Goal: Task Accomplishment & Management: Use online tool/utility

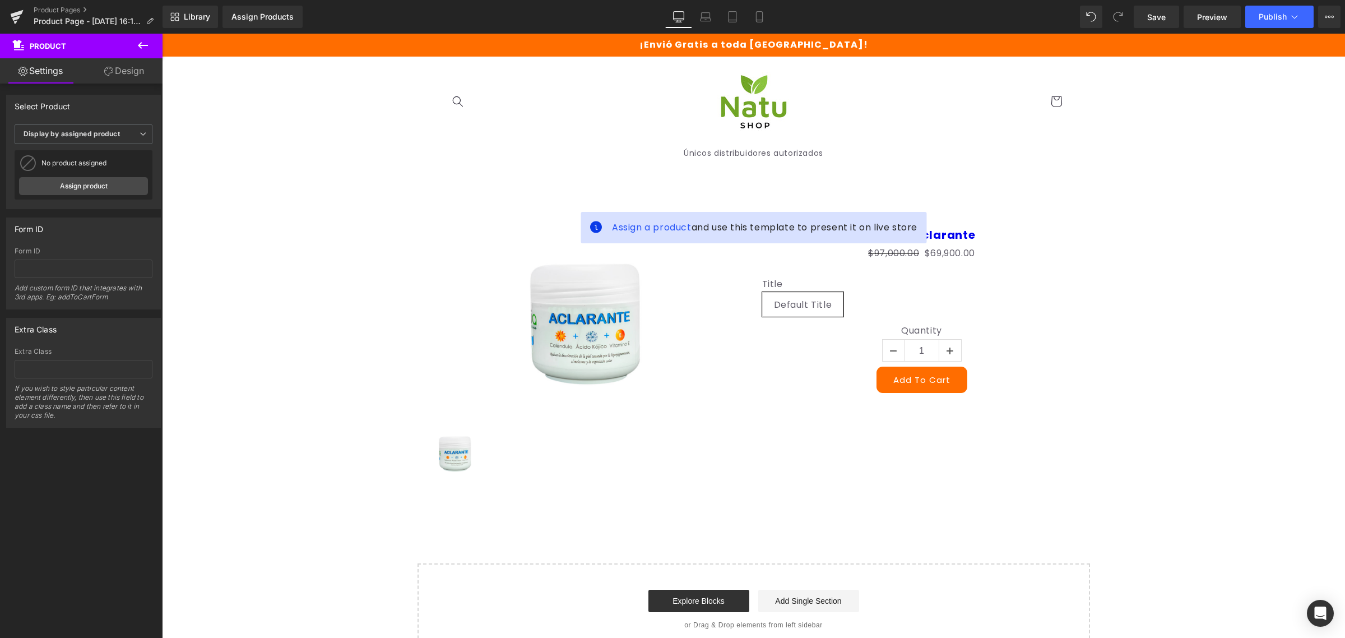
click at [137, 49] on icon at bounding box center [142, 45] width 13 height 13
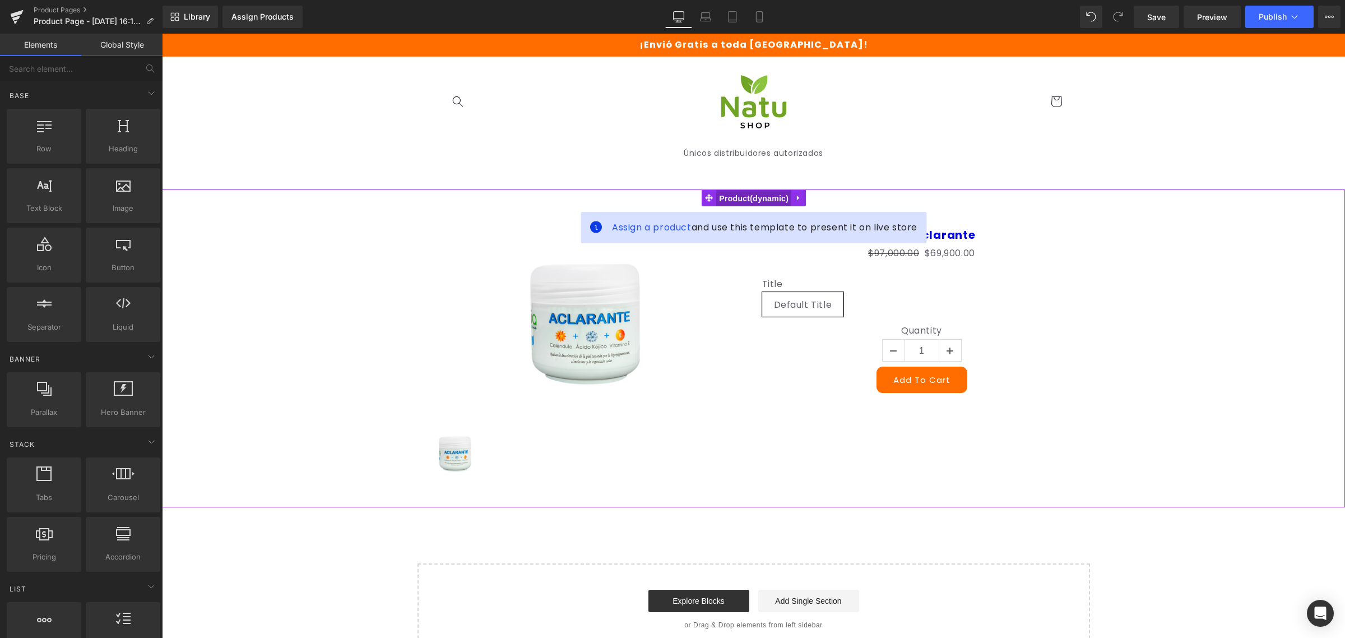
click at [753, 194] on span "Product" at bounding box center [753, 198] width 75 height 17
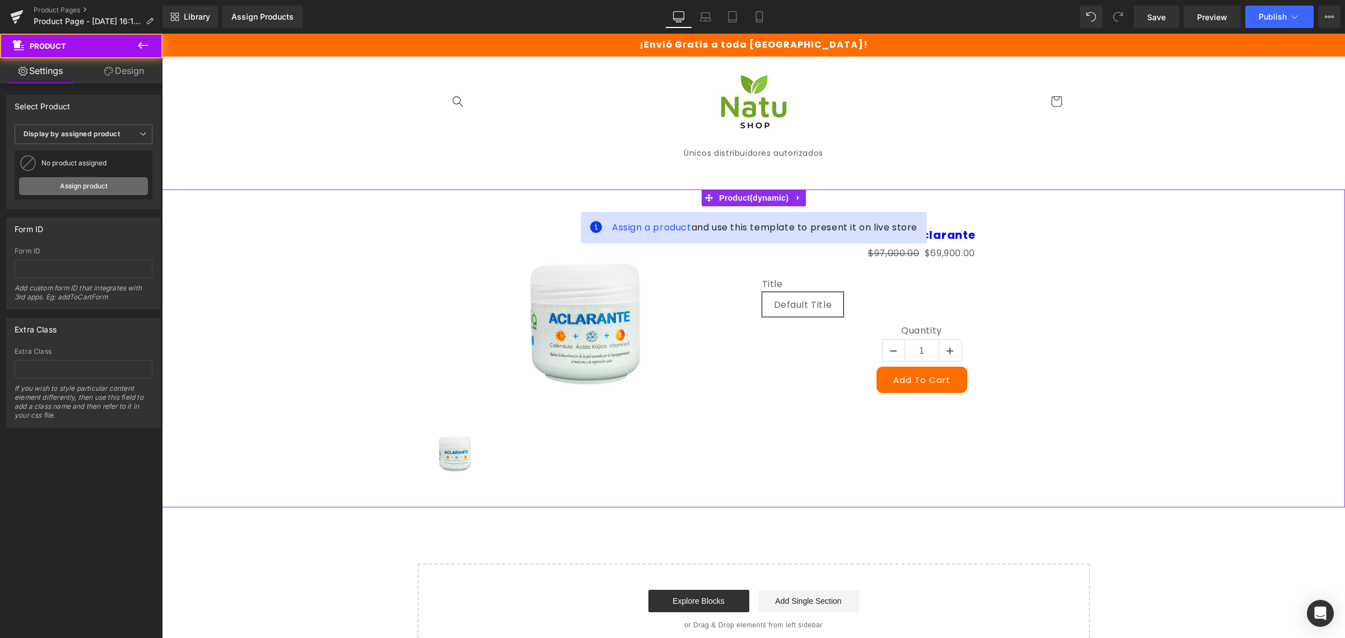
click at [90, 191] on link "Assign product" at bounding box center [83, 186] width 129 height 18
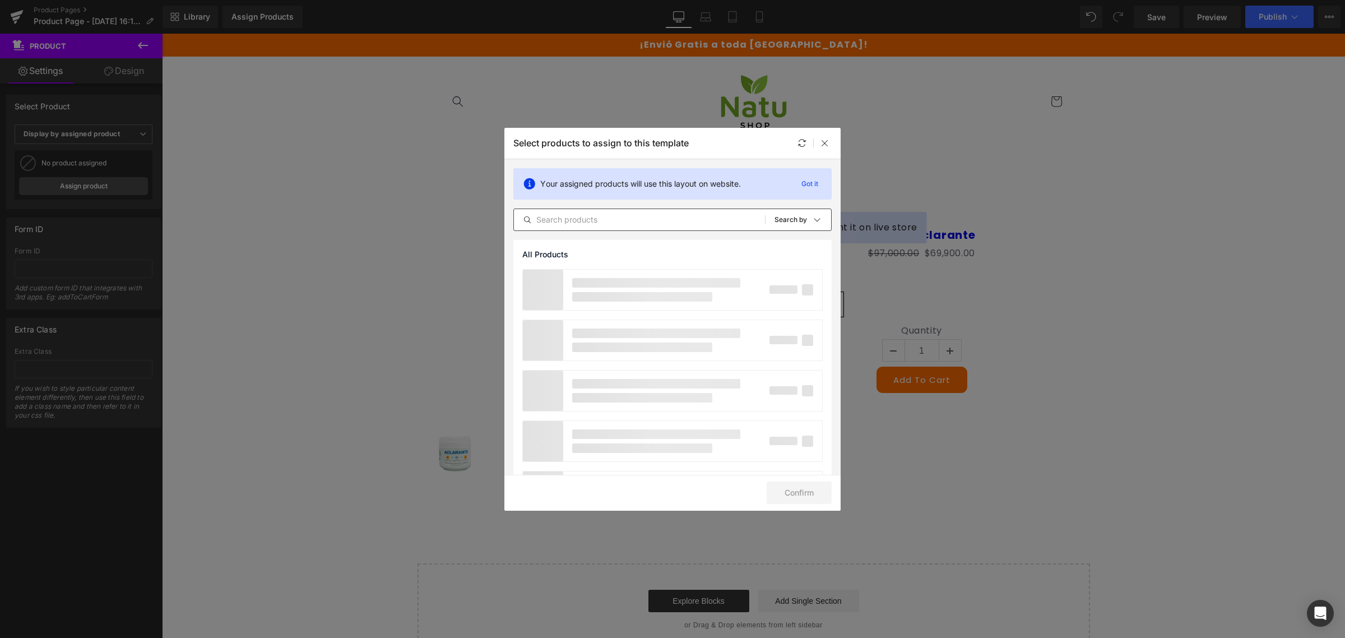
click at [679, 227] on div "All Products Shopify Collections Product Templates Shopify Collections Sort: Se…" at bounding box center [673, 220] width 318 height 22
click at [672, 211] on div "All Products Shopify Collections Product Templates Shopify Collections Sort: Se…" at bounding box center [673, 220] width 318 height 22
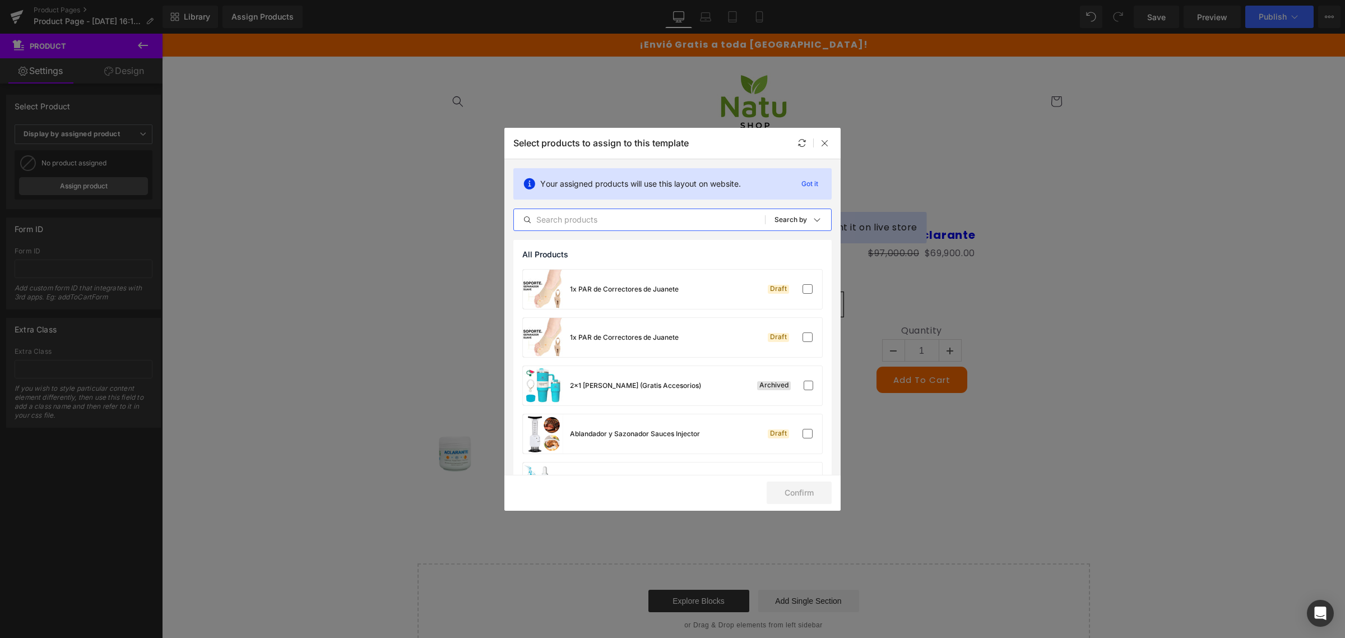
click at [671, 219] on input "text" at bounding box center [639, 219] width 251 height 13
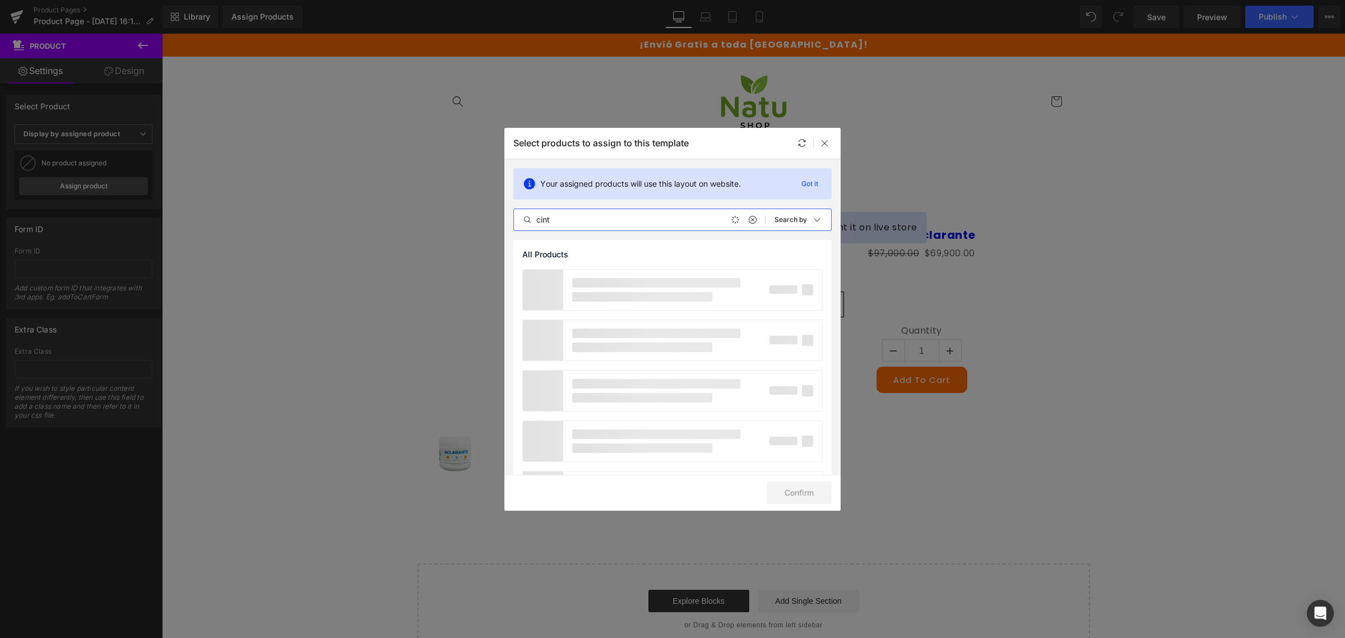
type input "cintu"
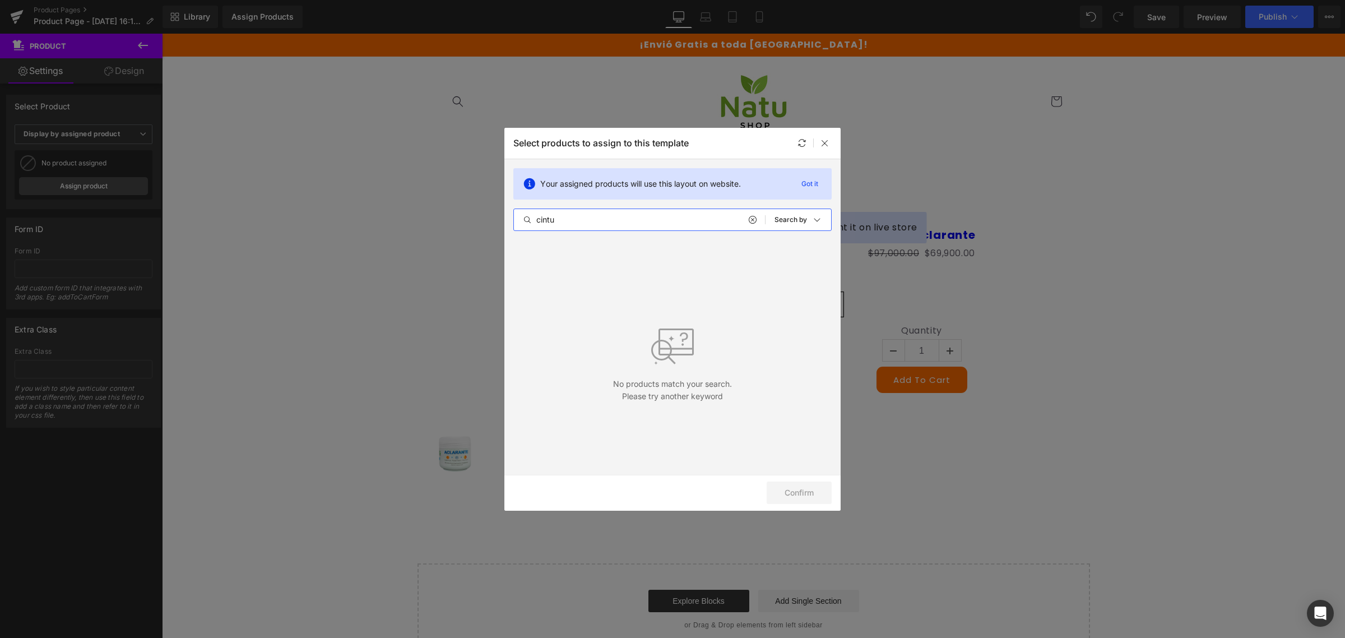
drag, startPoint x: 589, startPoint y: 226, endPoint x: 325, endPoint y: 225, distance: 264.0
click at [325, 225] on div "Select products to assign to this template Your assigned products will use this…" at bounding box center [672, 319] width 1345 height 638
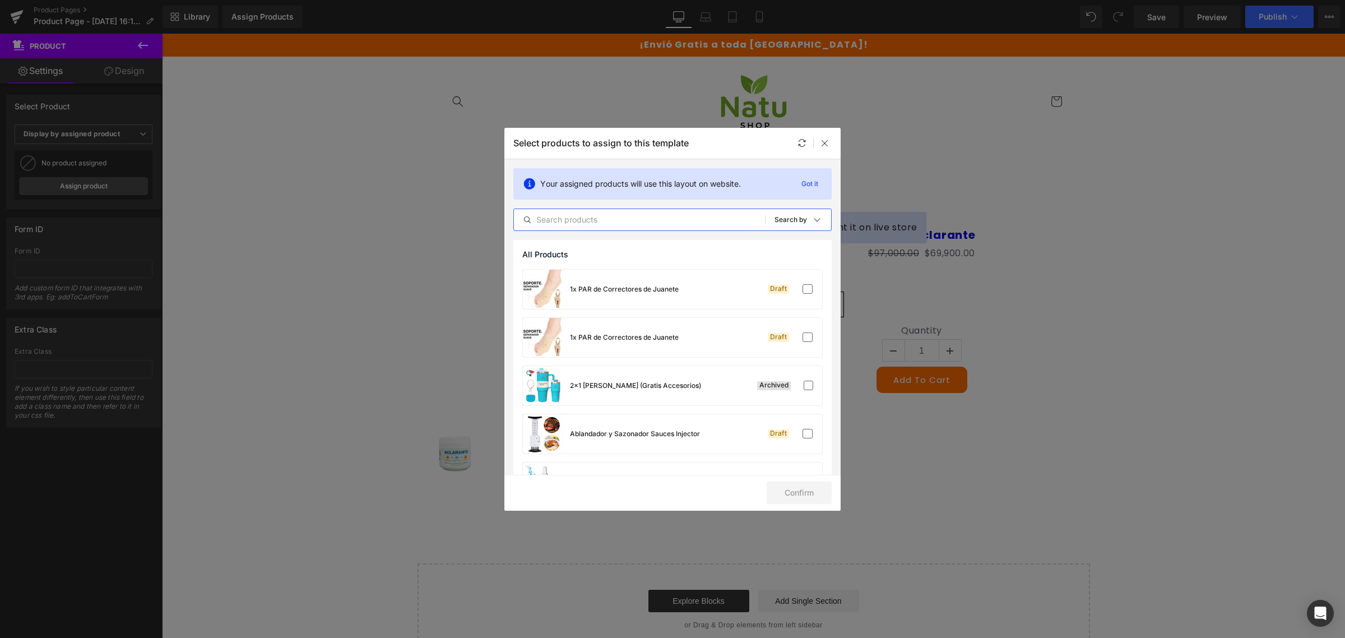
drag, startPoint x: 1346, startPoint y: 163, endPoint x: 1185, endPoint y: 46, distance: 199.2
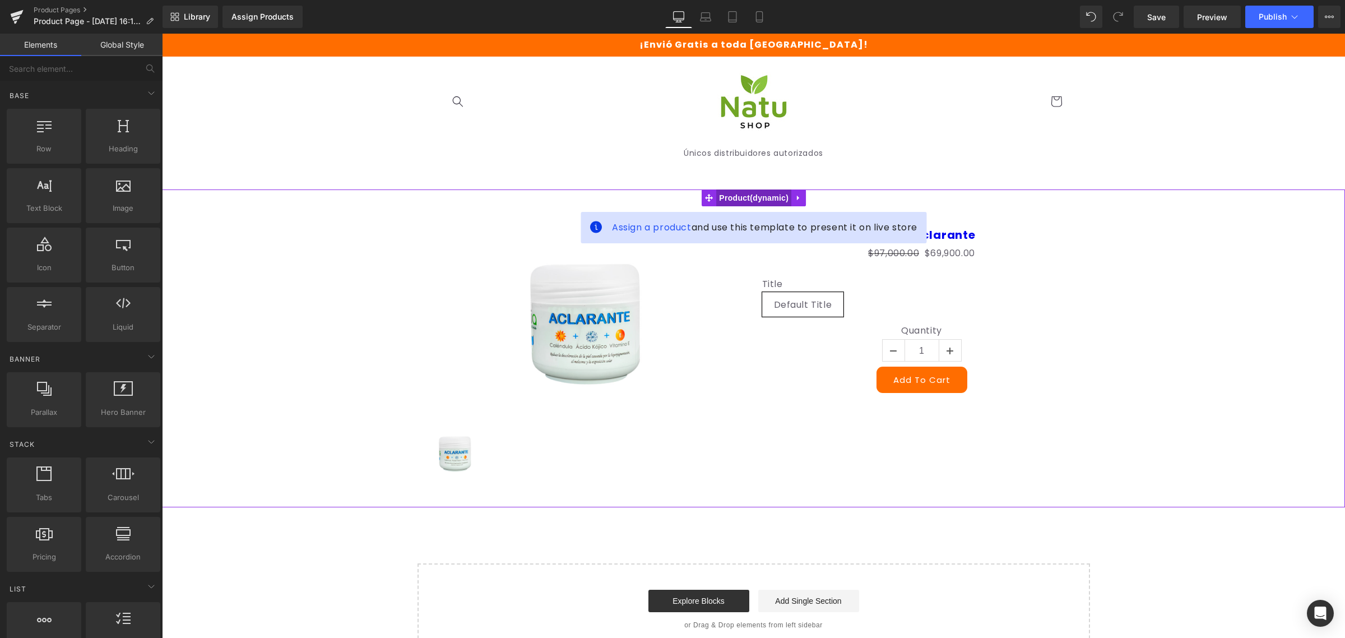
click at [769, 203] on span "Product" at bounding box center [753, 197] width 75 height 17
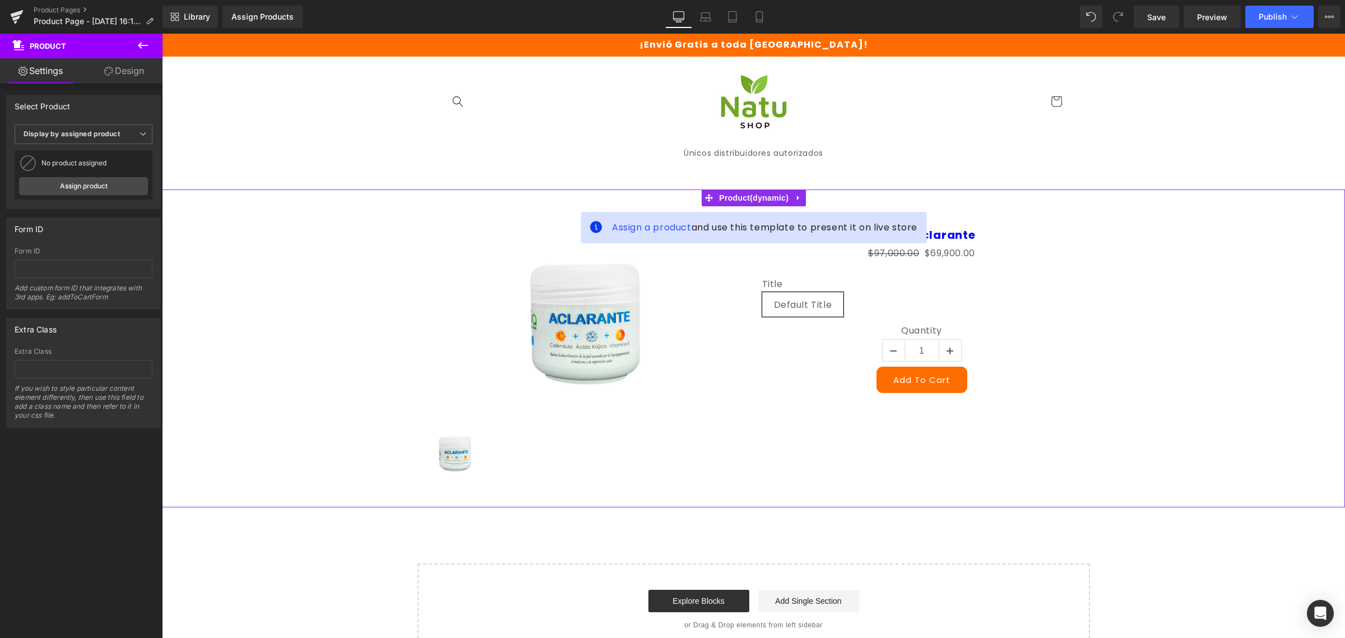
click at [119, 73] on link "Design" at bounding box center [124, 70] width 81 height 25
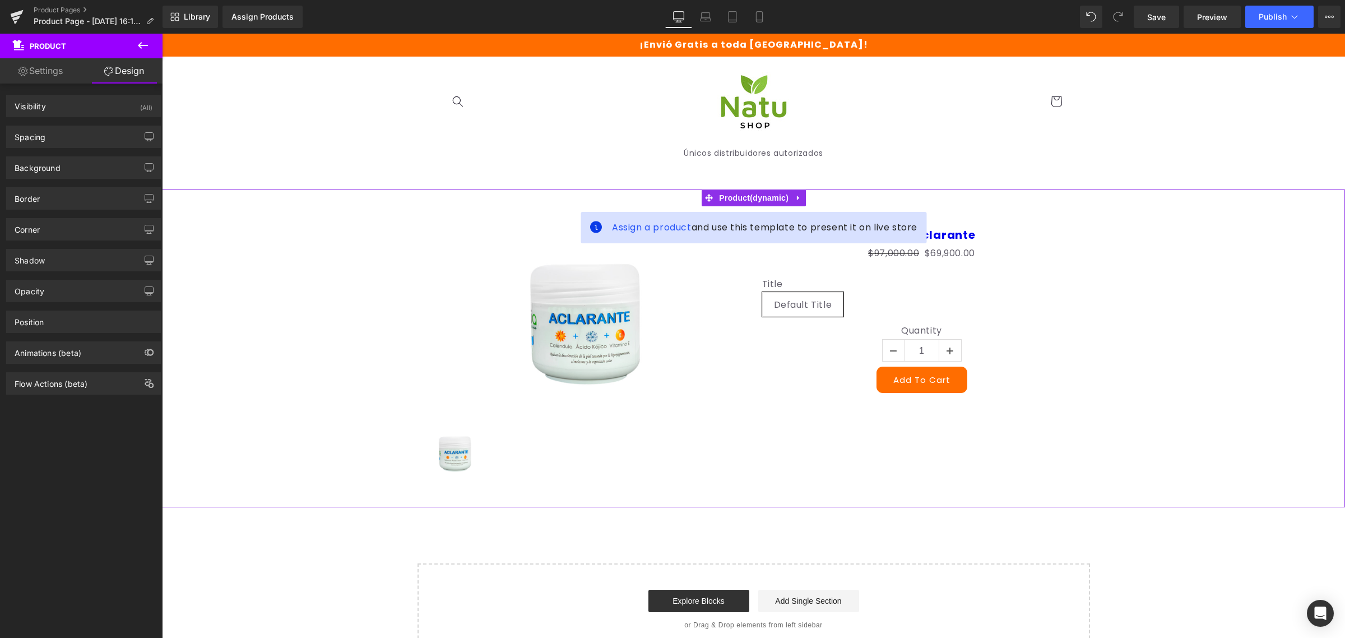
click at [64, 76] on link "Settings" at bounding box center [40, 70] width 81 height 25
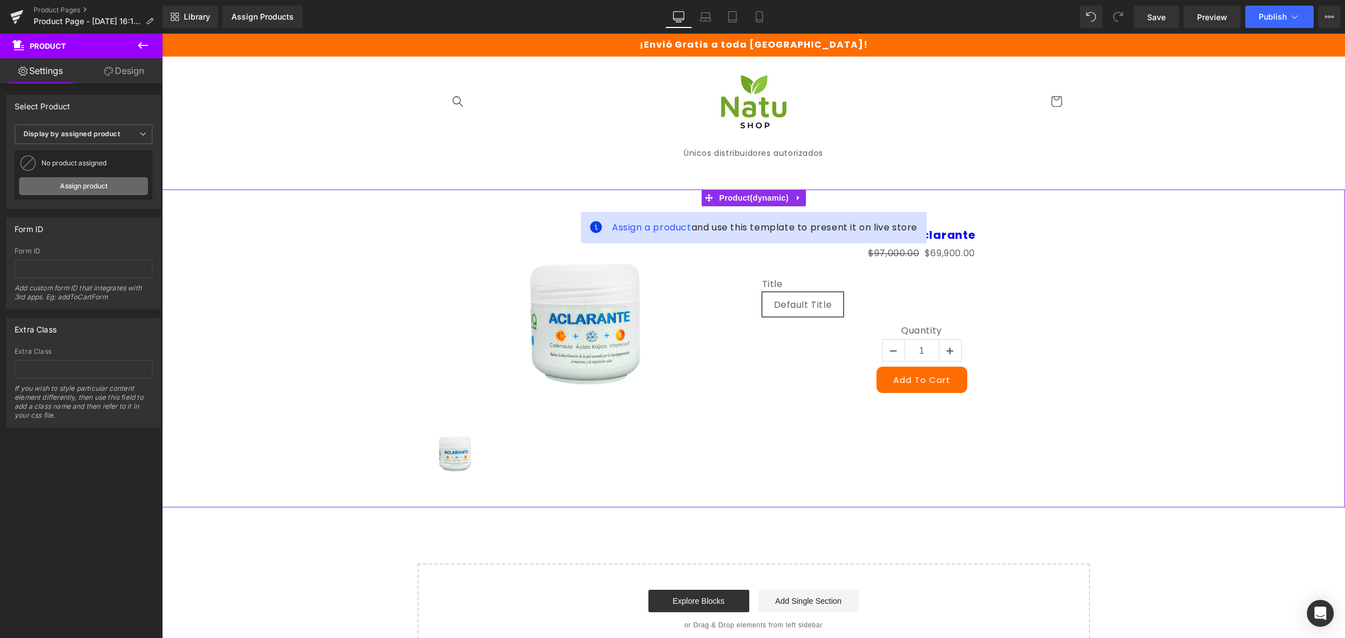
click at [99, 194] on link "Assign product" at bounding box center [83, 186] width 129 height 18
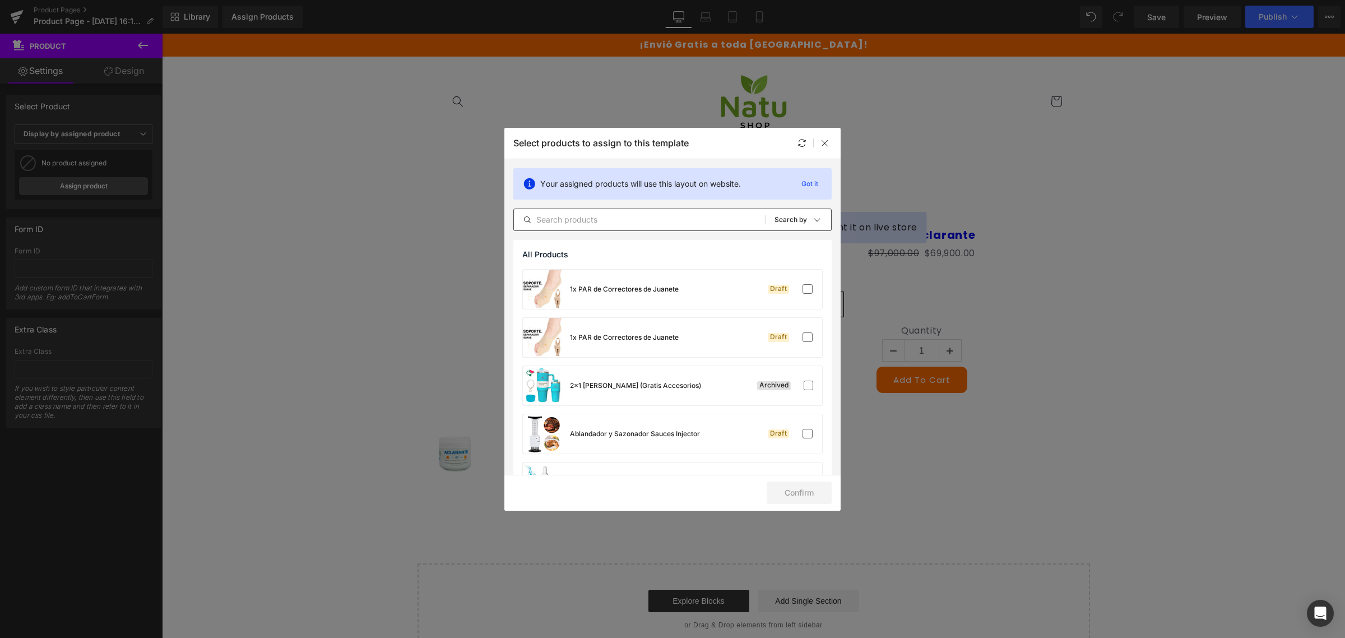
click at [649, 213] on input "text" at bounding box center [639, 219] width 251 height 13
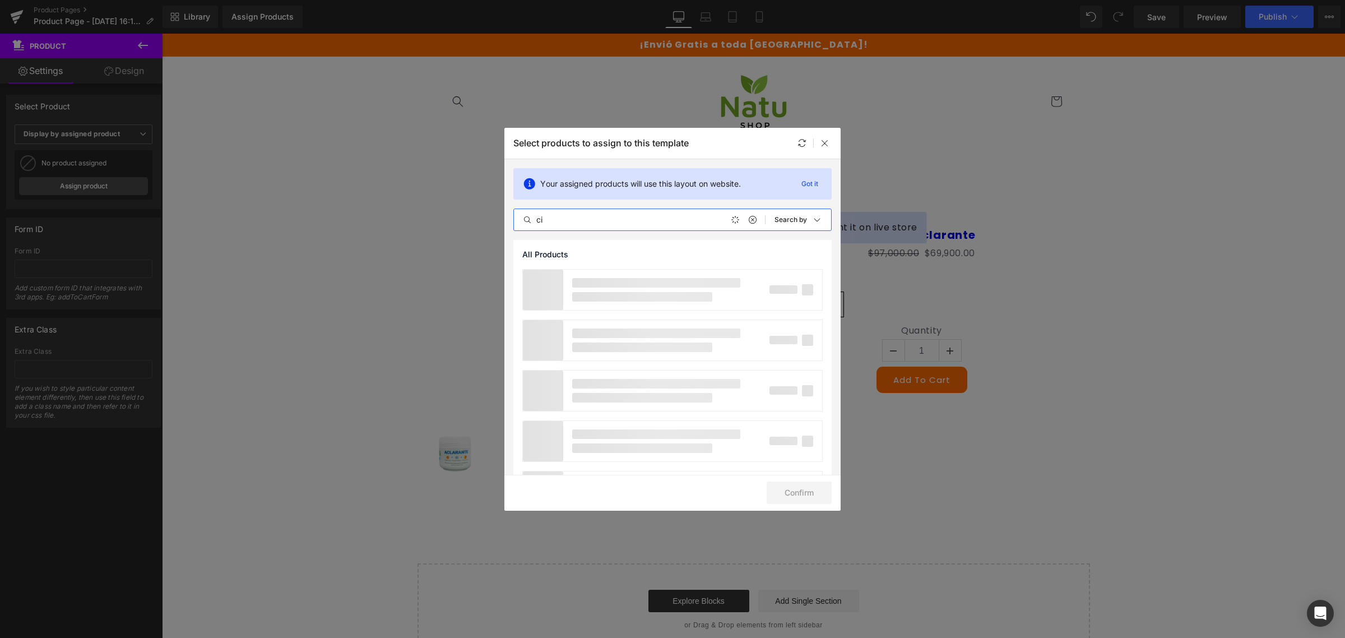
type input "c"
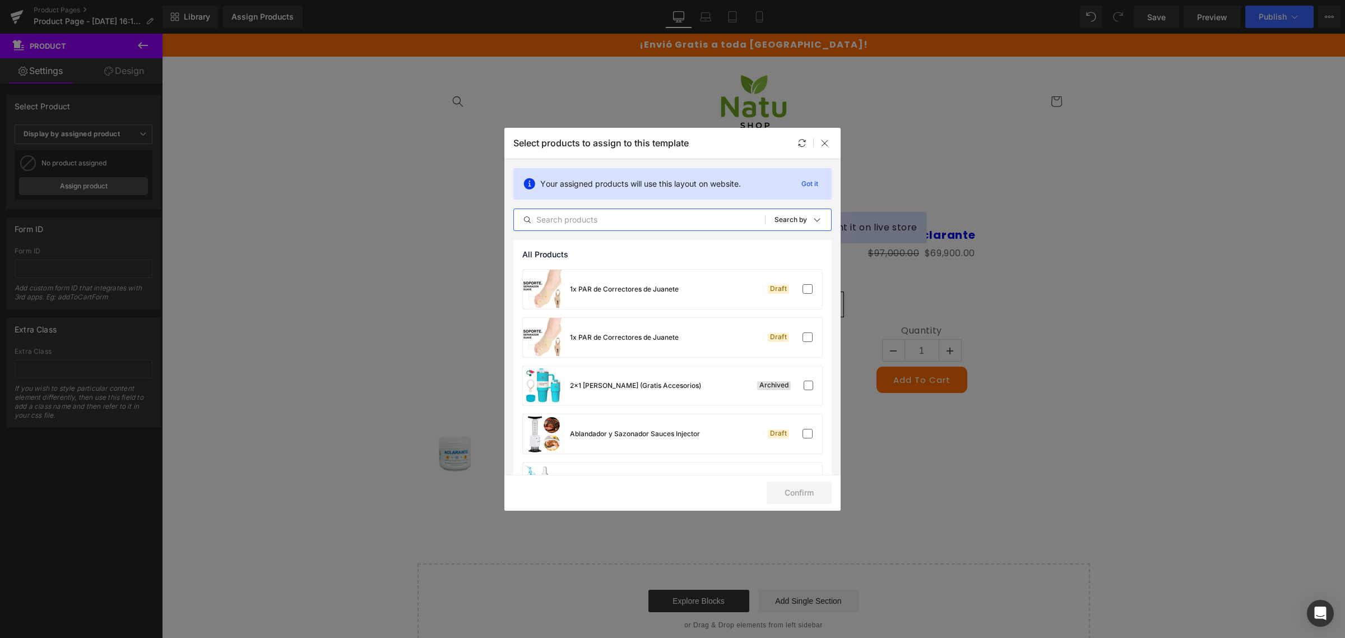
click at [552, 218] on input "text" at bounding box center [639, 219] width 251 height 13
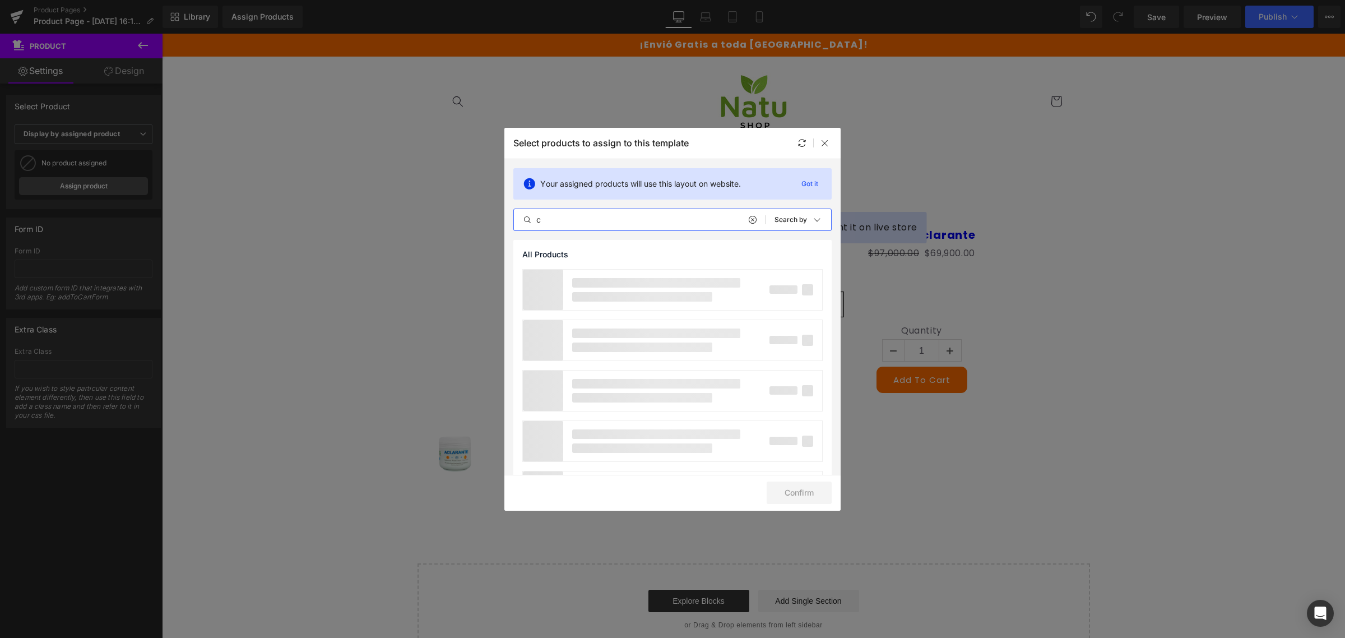
type input "c"
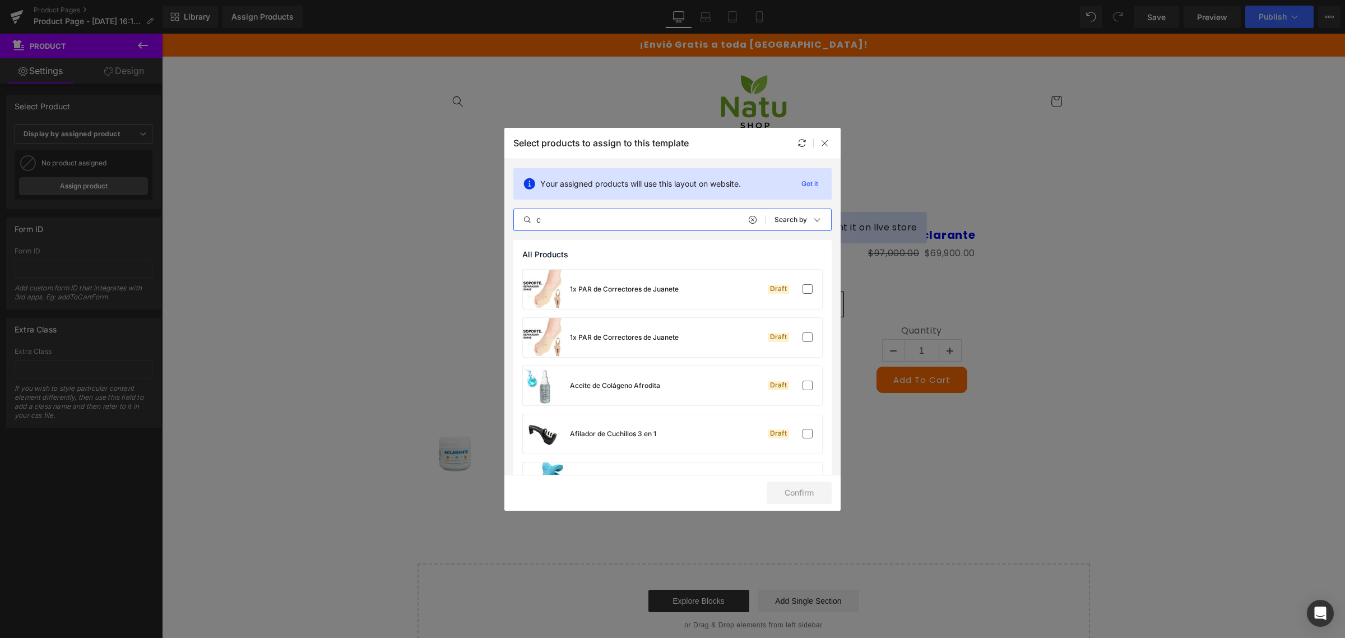
click at [630, 220] on input "c" at bounding box center [639, 219] width 251 height 13
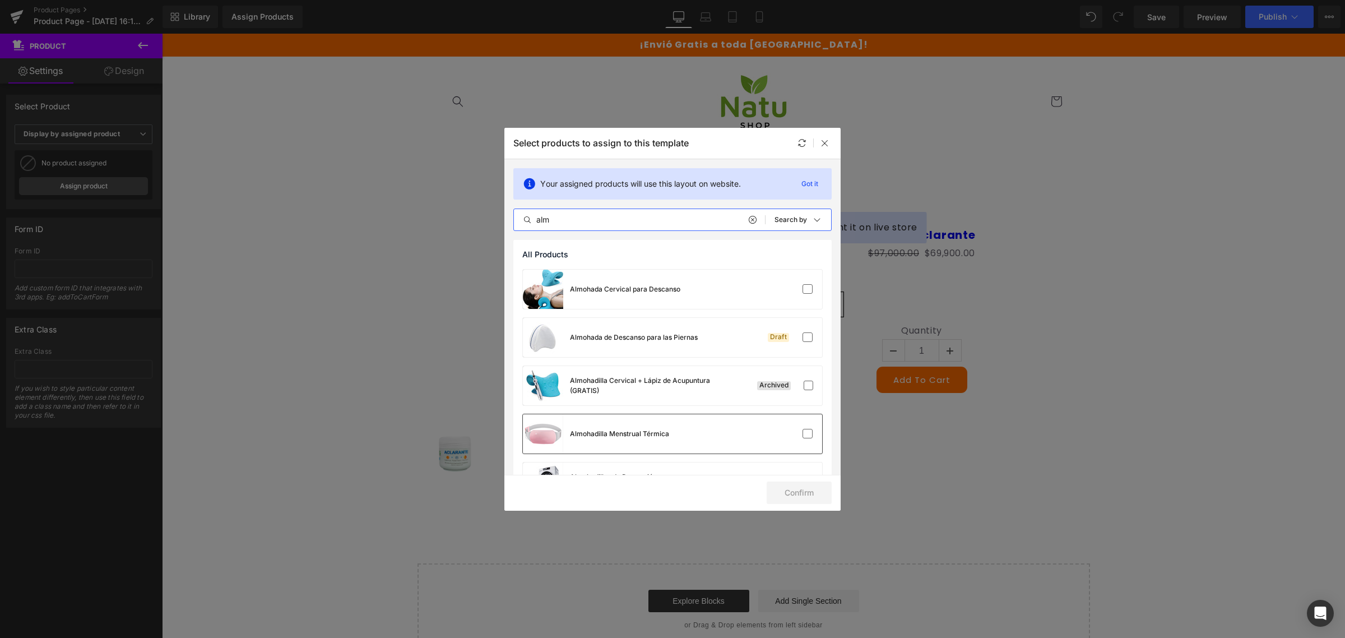
type input "alm"
click at [711, 446] on div "Almohadilla Menstrual Térmica" at bounding box center [672, 433] width 299 height 39
click at [797, 493] on button "Confirm" at bounding box center [799, 493] width 65 height 22
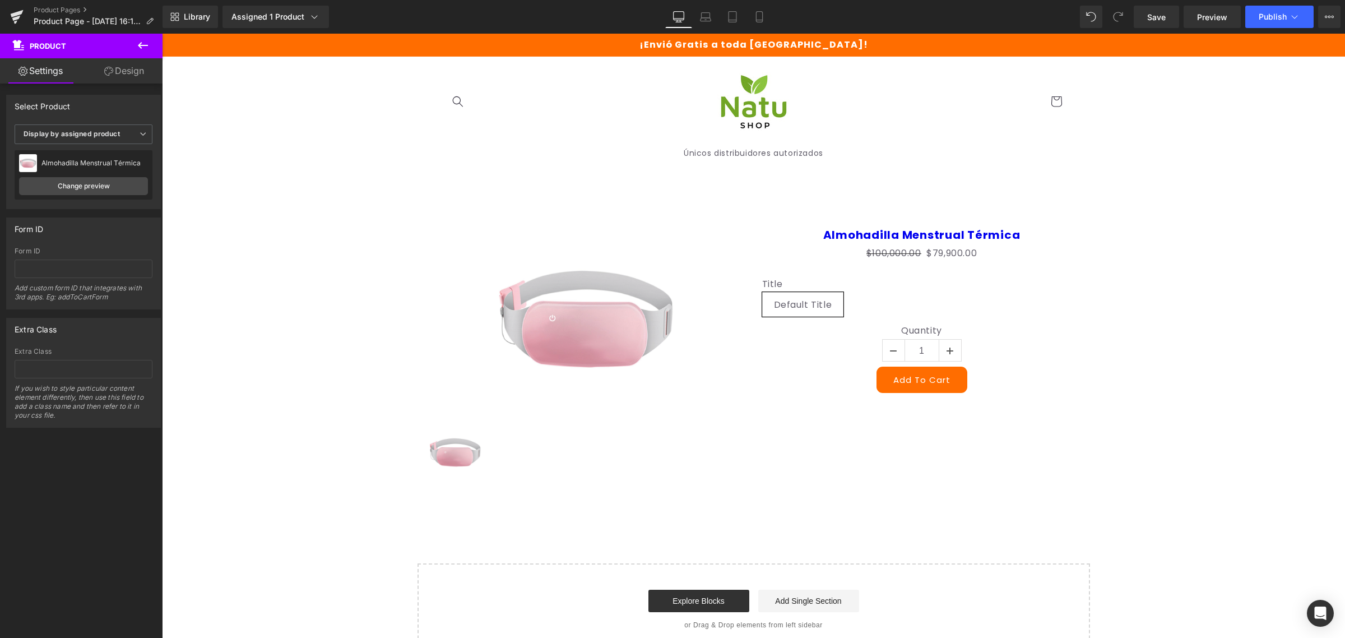
click at [141, 47] on icon at bounding box center [143, 45] width 10 height 7
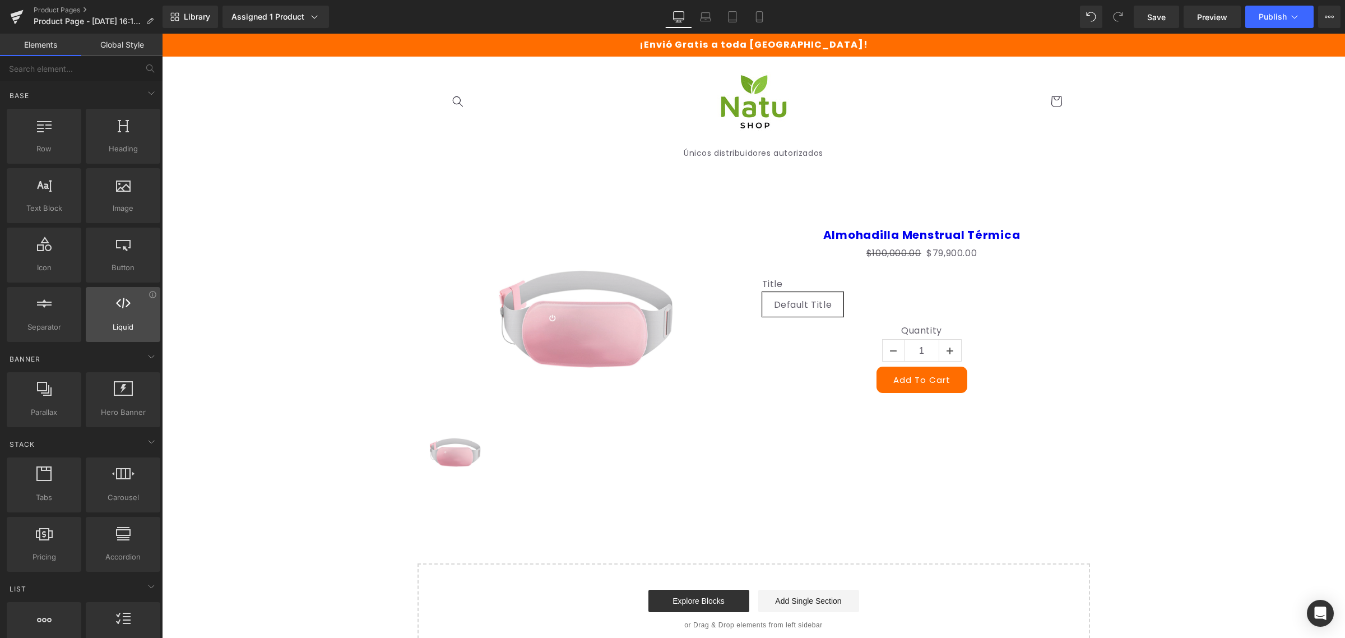
click at [125, 309] on icon at bounding box center [123, 303] width 15 height 15
click at [119, 322] on span "Liquid" at bounding box center [123, 327] width 68 height 12
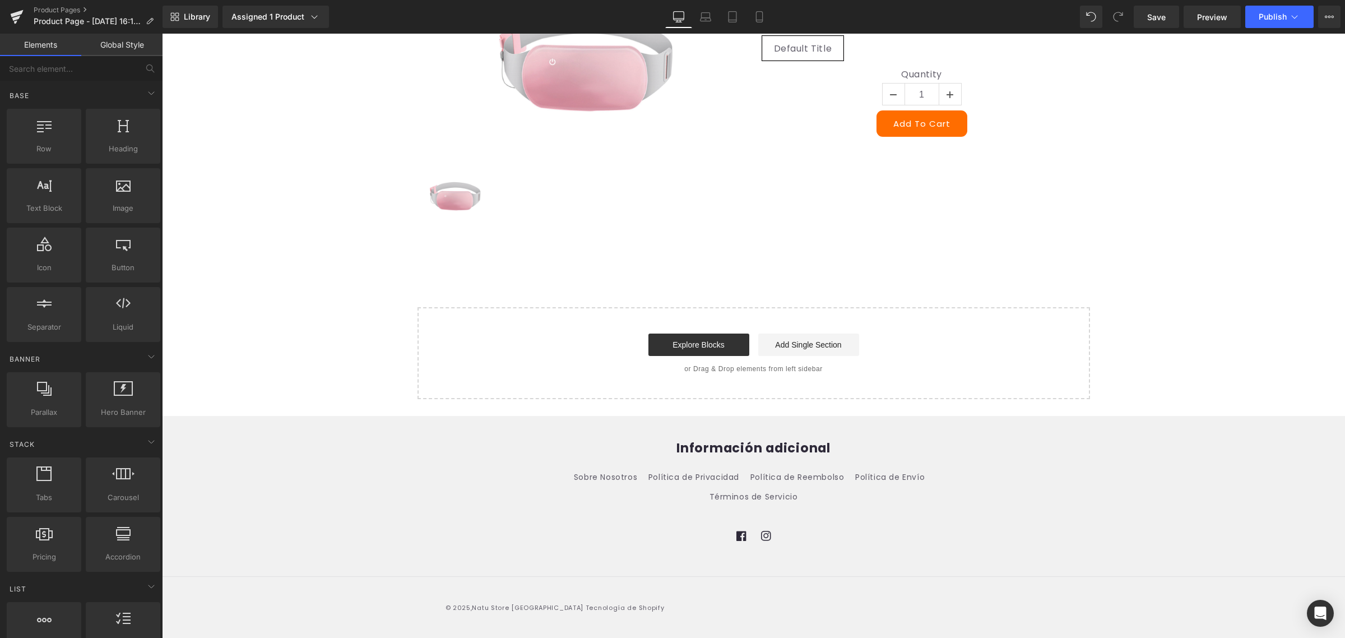
scroll to position [258, 0]
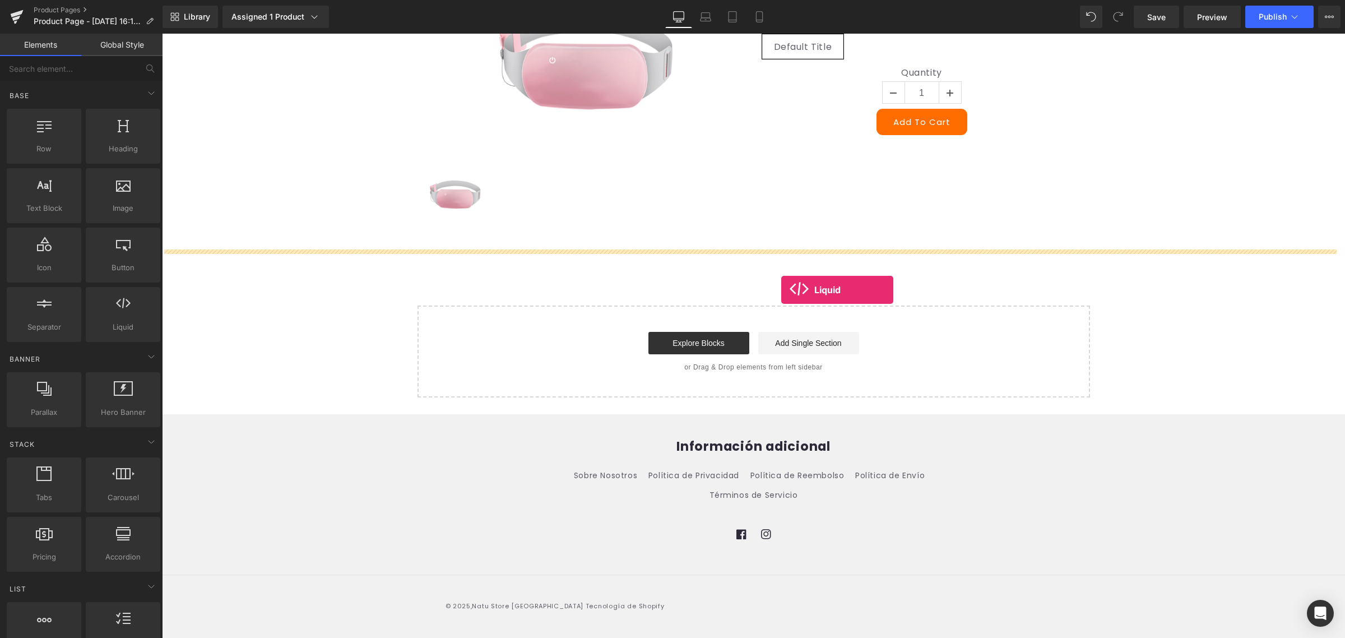
drag, startPoint x: 292, startPoint y: 370, endPoint x: 781, endPoint y: 290, distance: 495.4
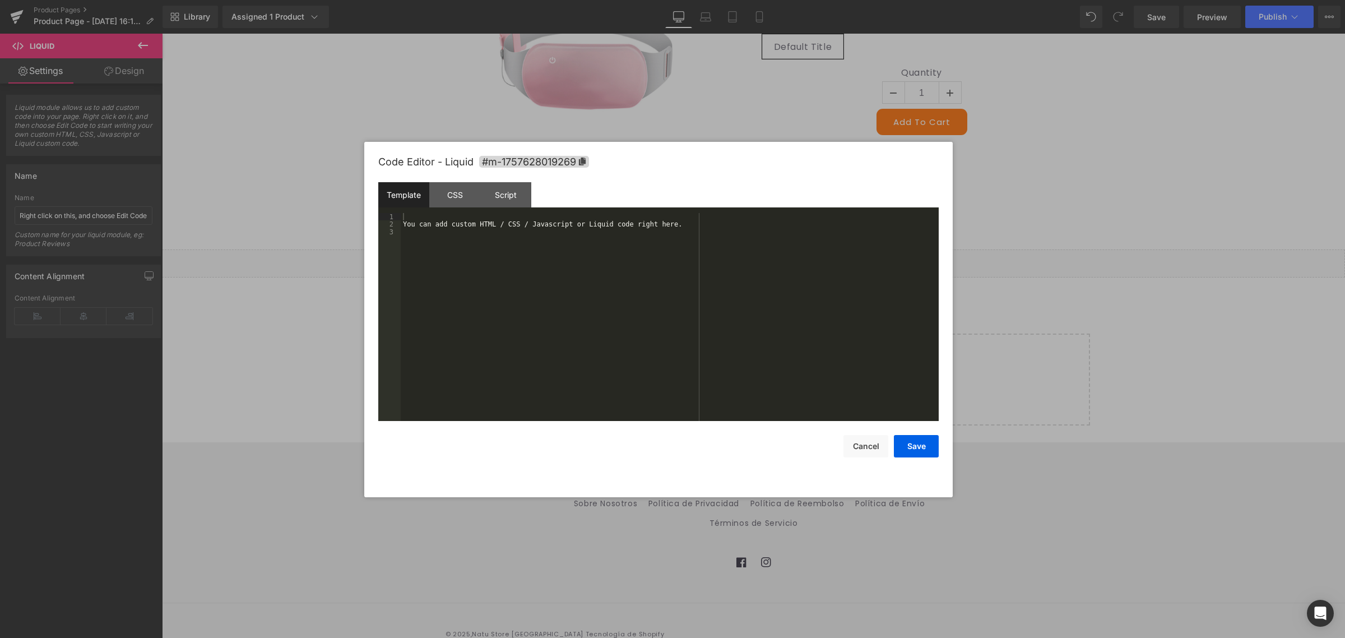
click at [761, 254] on div "Liquid" at bounding box center [753, 263] width 1183 height 28
click at [590, 273] on div "You can add custom HTML / CSS / Javascript or Liquid code right here." at bounding box center [670, 325] width 538 height 224
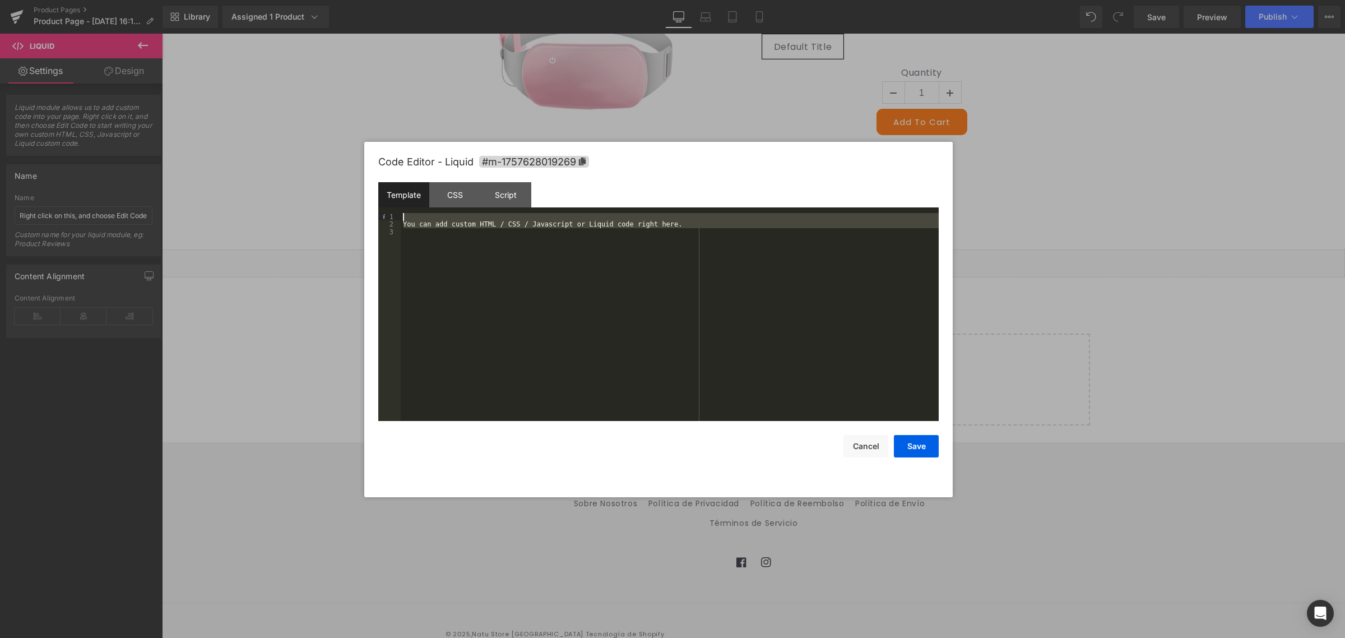
drag, startPoint x: 660, startPoint y: 229, endPoint x: 234, endPoint y: 214, distance: 425.8
click at [234, 214] on body "Liquid You are previewing how the will restyle your page. You can not edit Elem…" at bounding box center [672, 319] width 1345 height 638
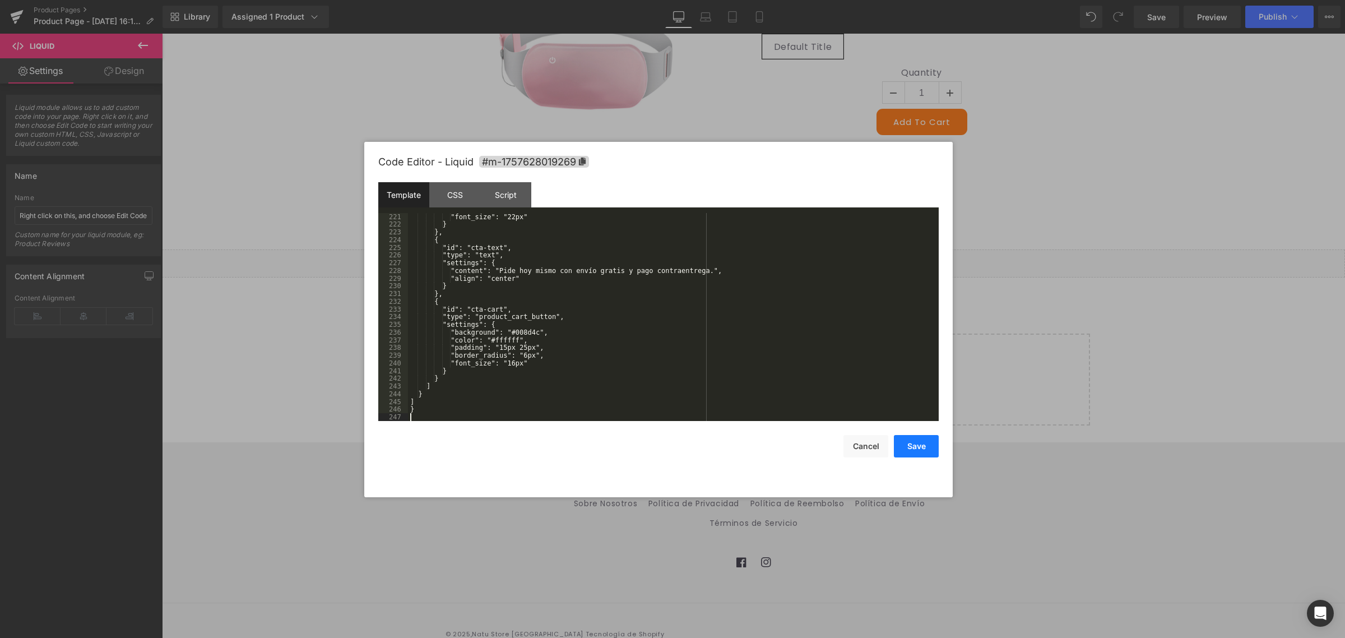
click at [927, 446] on button "Save" at bounding box center [916, 446] width 45 height 22
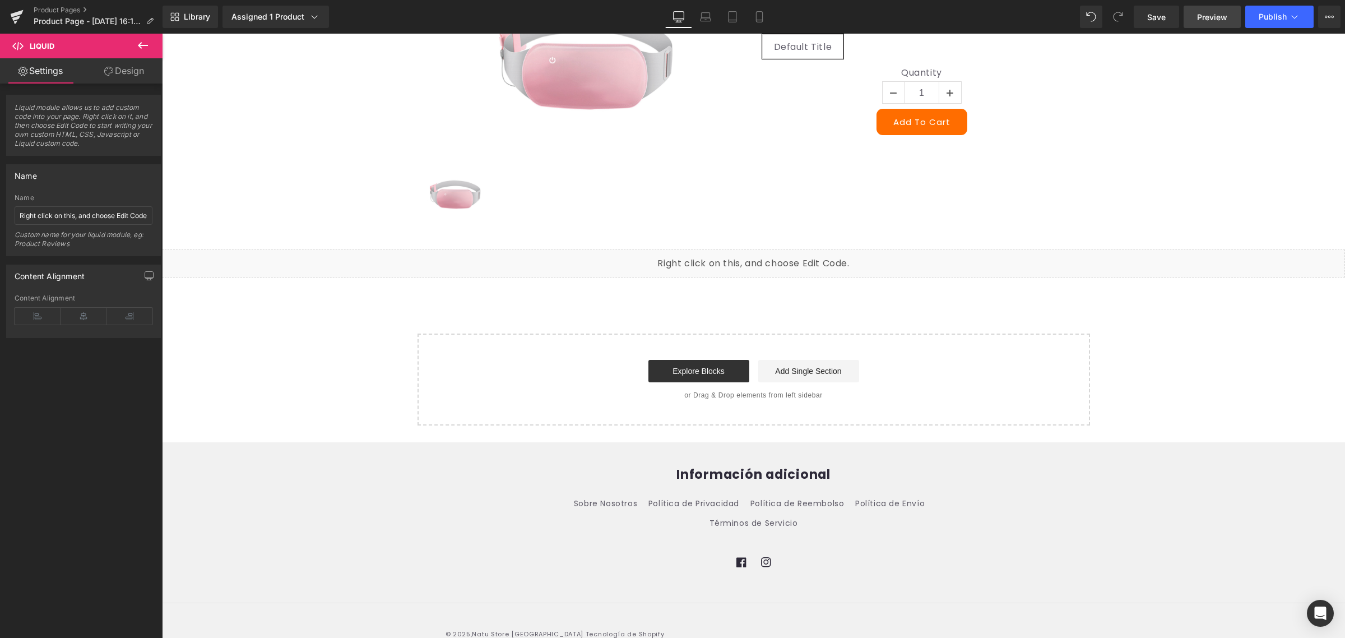
click at [1215, 16] on span "Preview" at bounding box center [1212, 17] width 30 height 12
click at [749, 20] on link "Mobile" at bounding box center [759, 17] width 27 height 22
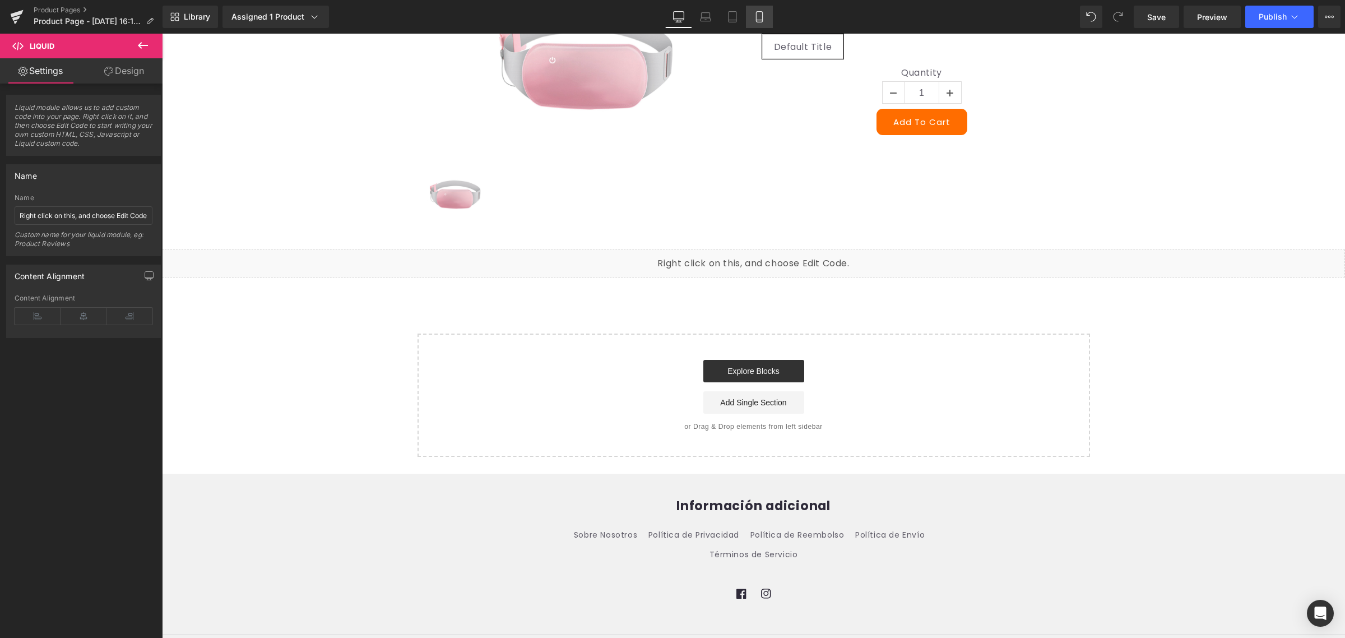
scroll to position [339, 0]
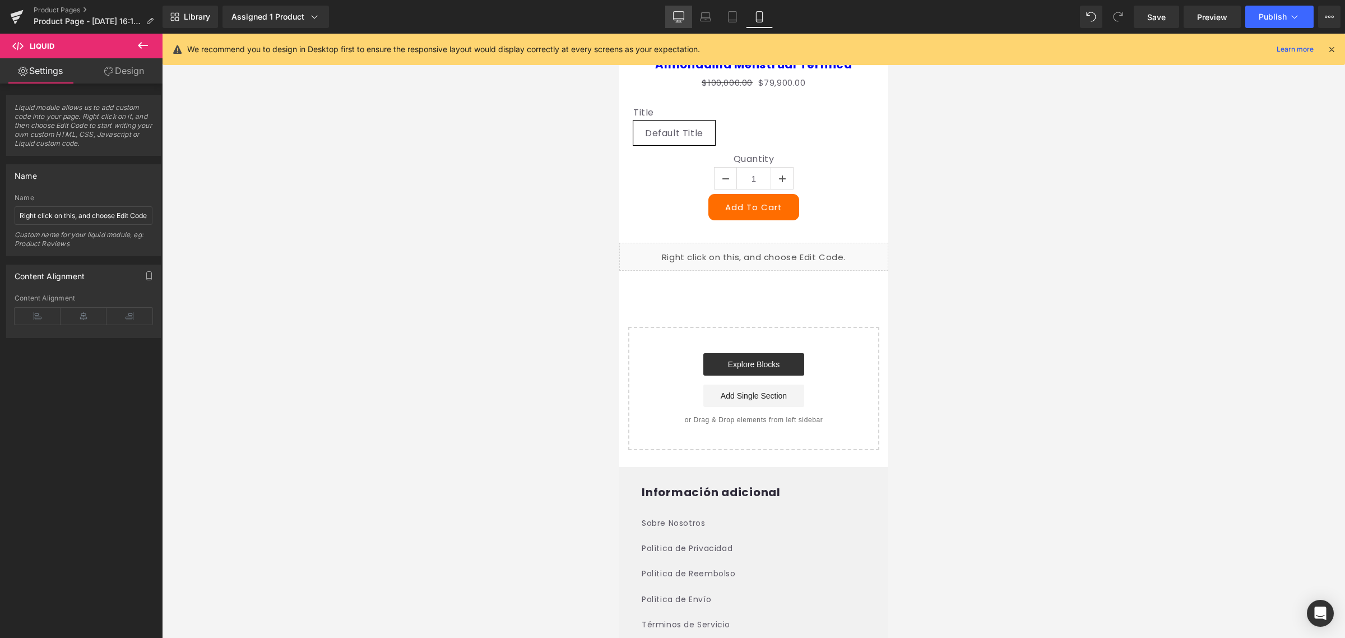
click at [684, 11] on icon at bounding box center [678, 16] width 11 height 11
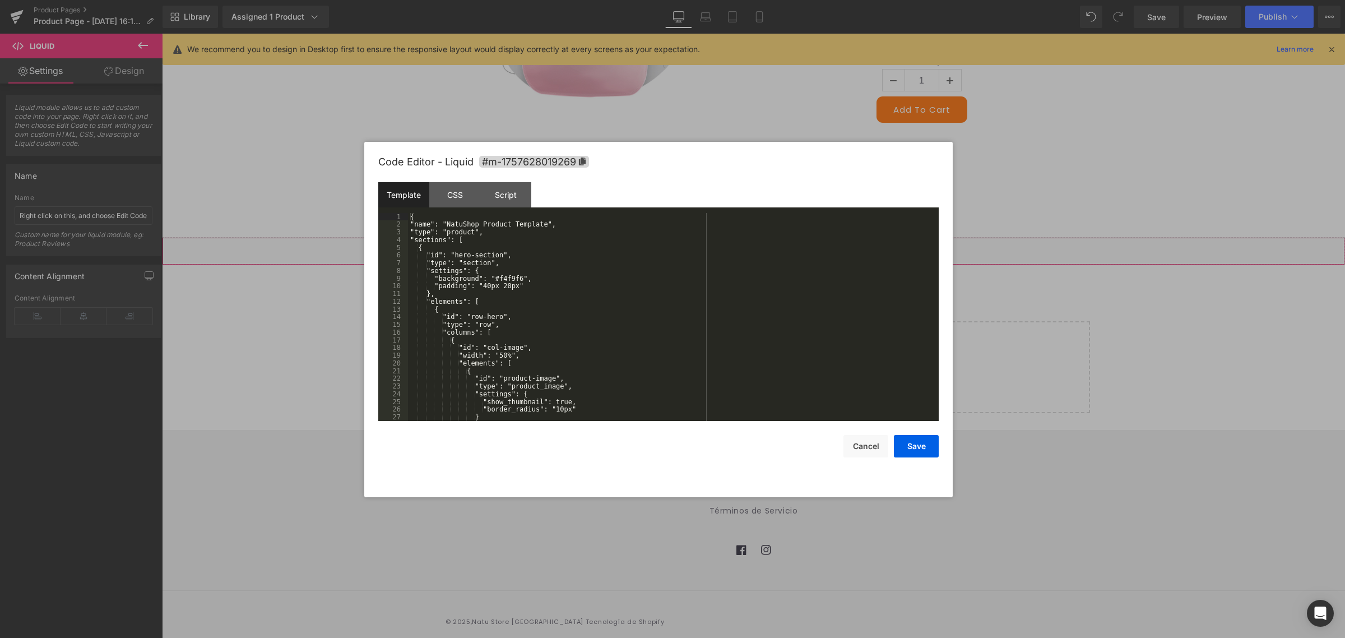
click at [766, 243] on div "Liquid" at bounding box center [753, 251] width 1183 height 28
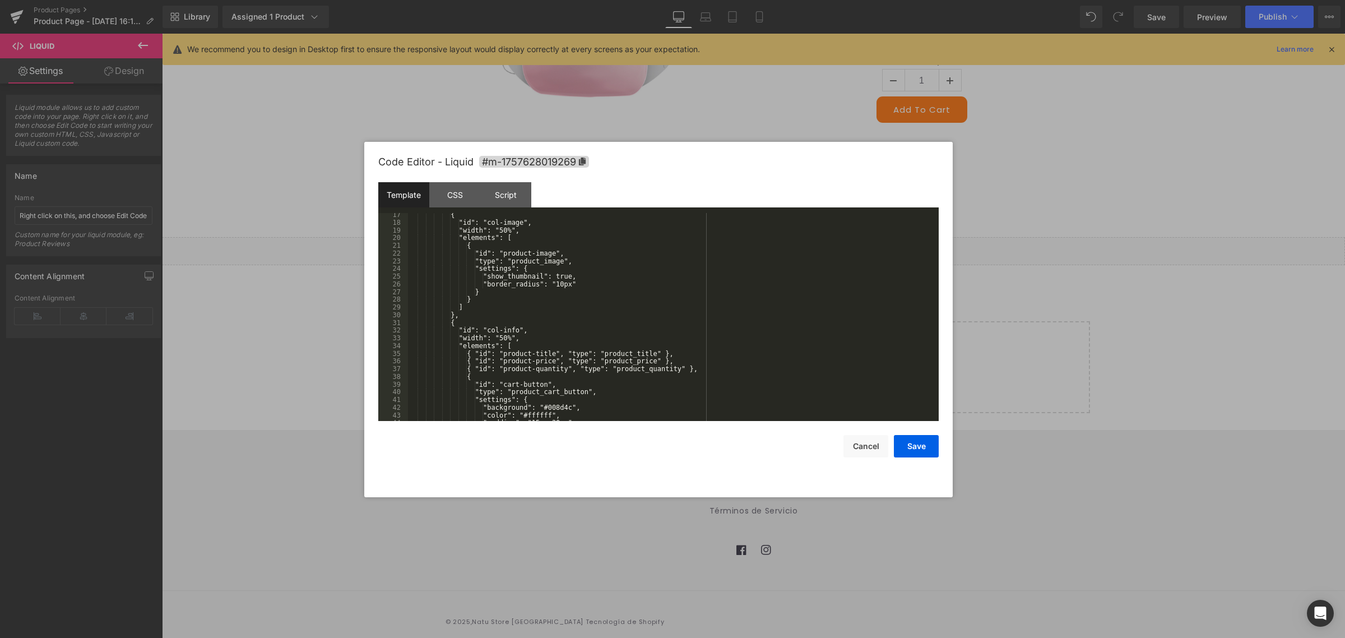
scroll to position [125, 0]
click at [926, 444] on button "Save" at bounding box center [916, 446] width 45 height 22
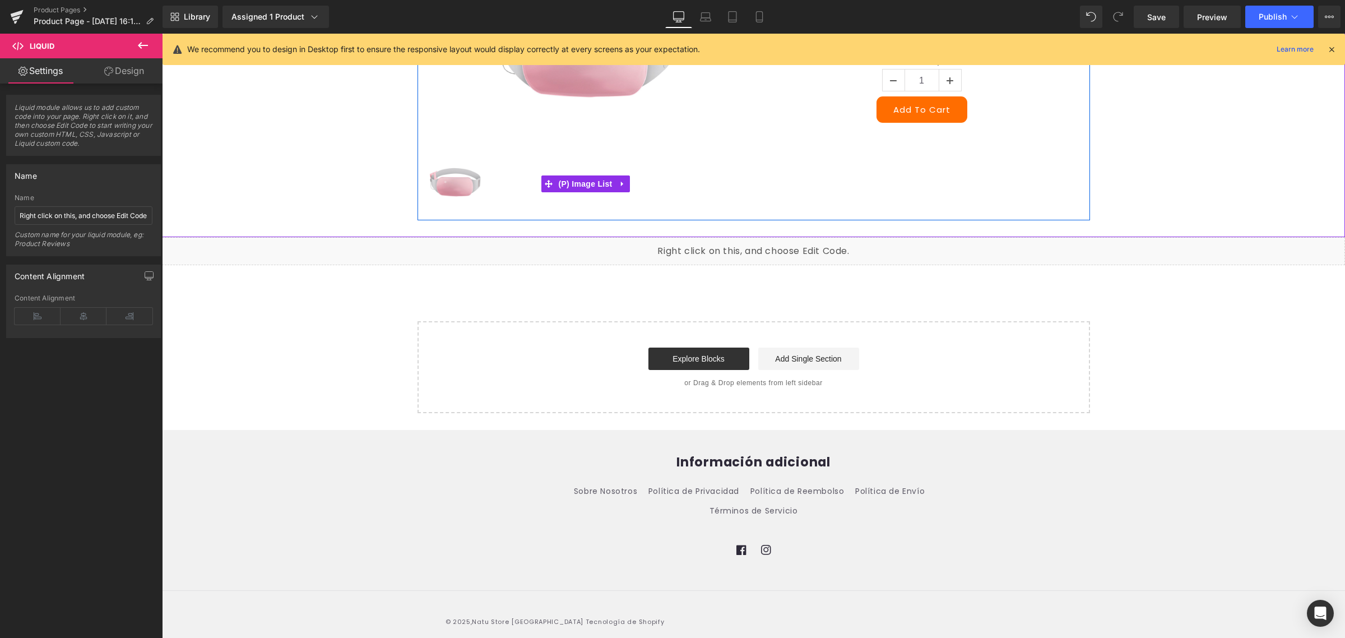
scroll to position [60, 0]
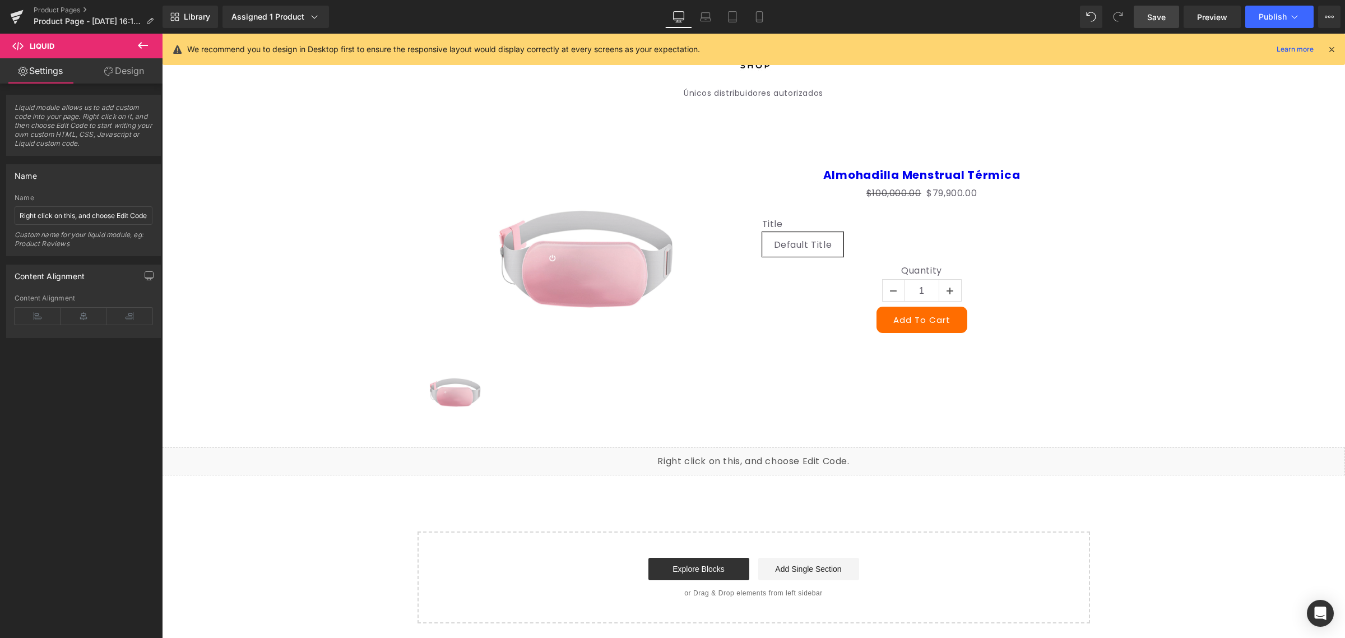
click at [1160, 18] on span "Save" at bounding box center [1157, 17] width 18 height 12
click at [1199, 18] on span "Preview" at bounding box center [1212, 17] width 30 height 12
click at [130, 59] on link "Design" at bounding box center [124, 70] width 81 height 25
click at [135, 48] on button at bounding box center [142, 46] width 39 height 25
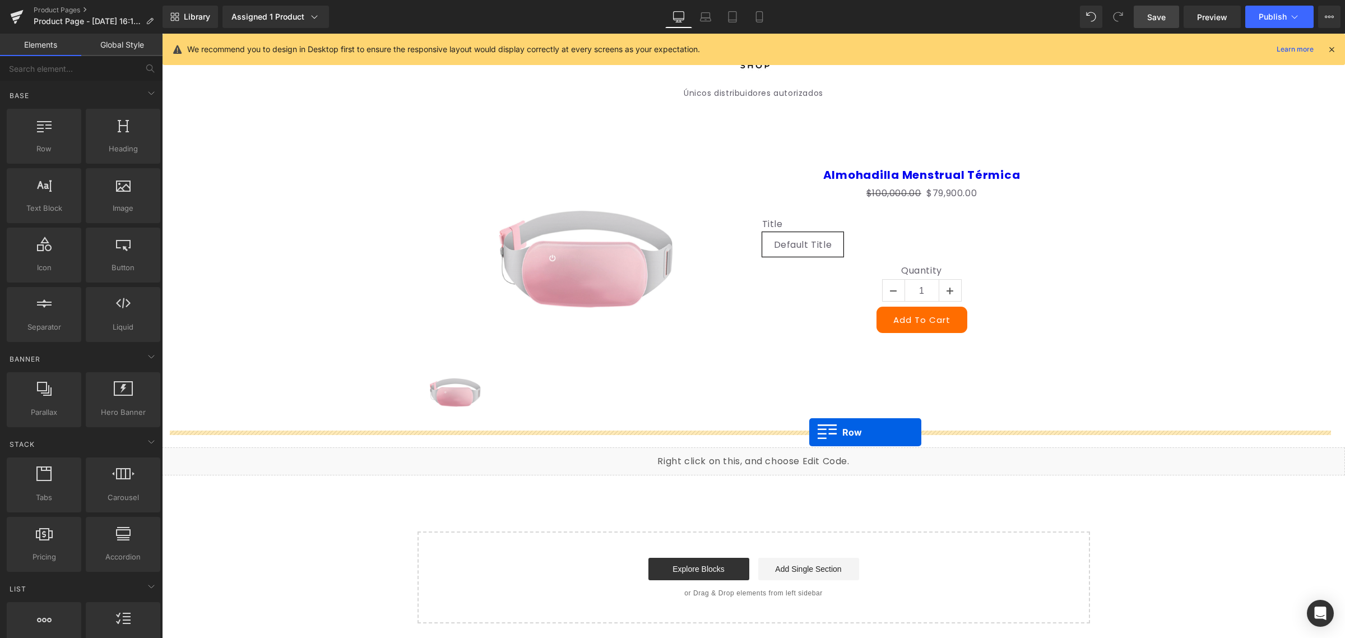
drag, startPoint x: 197, startPoint y: 186, endPoint x: 810, endPoint y: 432, distance: 660.5
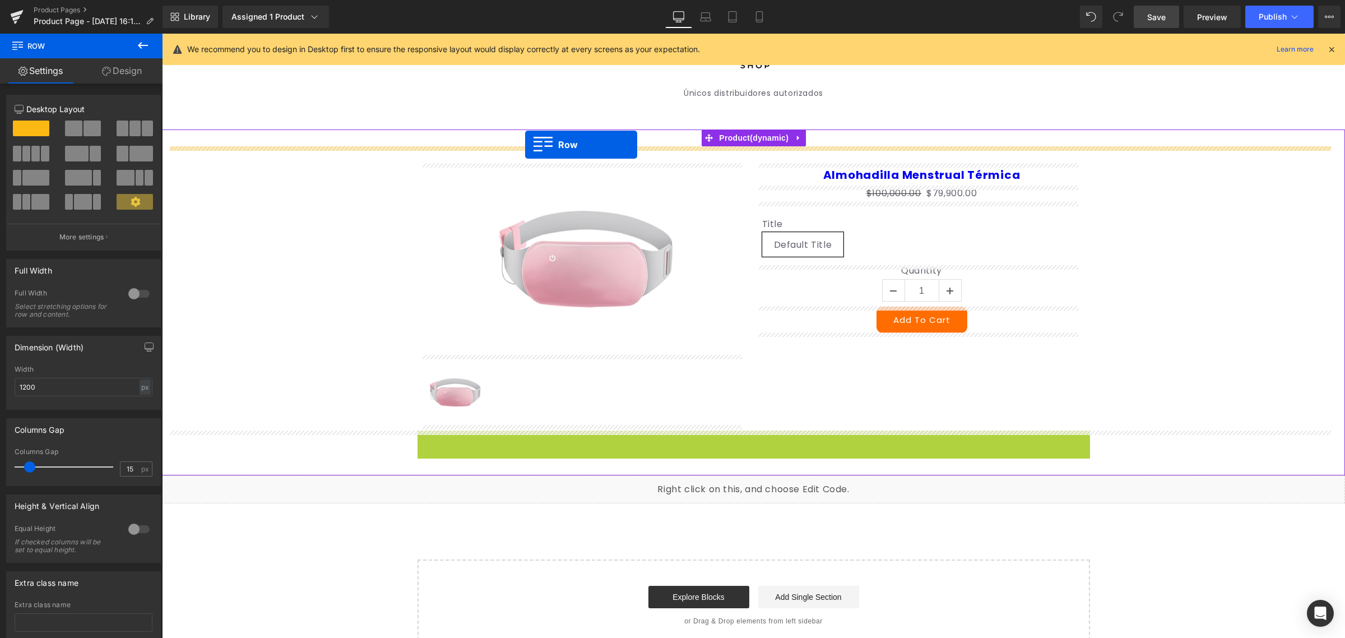
drag, startPoint x: 424, startPoint y: 432, endPoint x: 525, endPoint y: 144, distance: 305.3
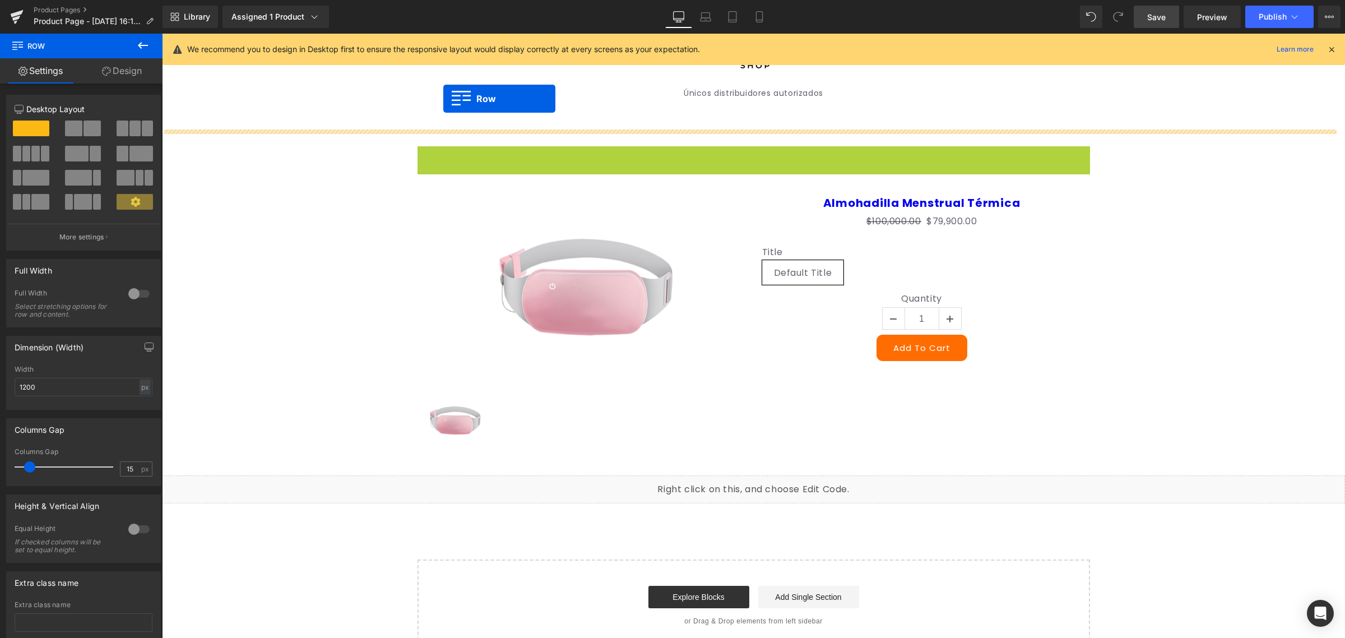
drag, startPoint x: 420, startPoint y: 154, endPoint x: 443, endPoint y: 99, distance: 60.3
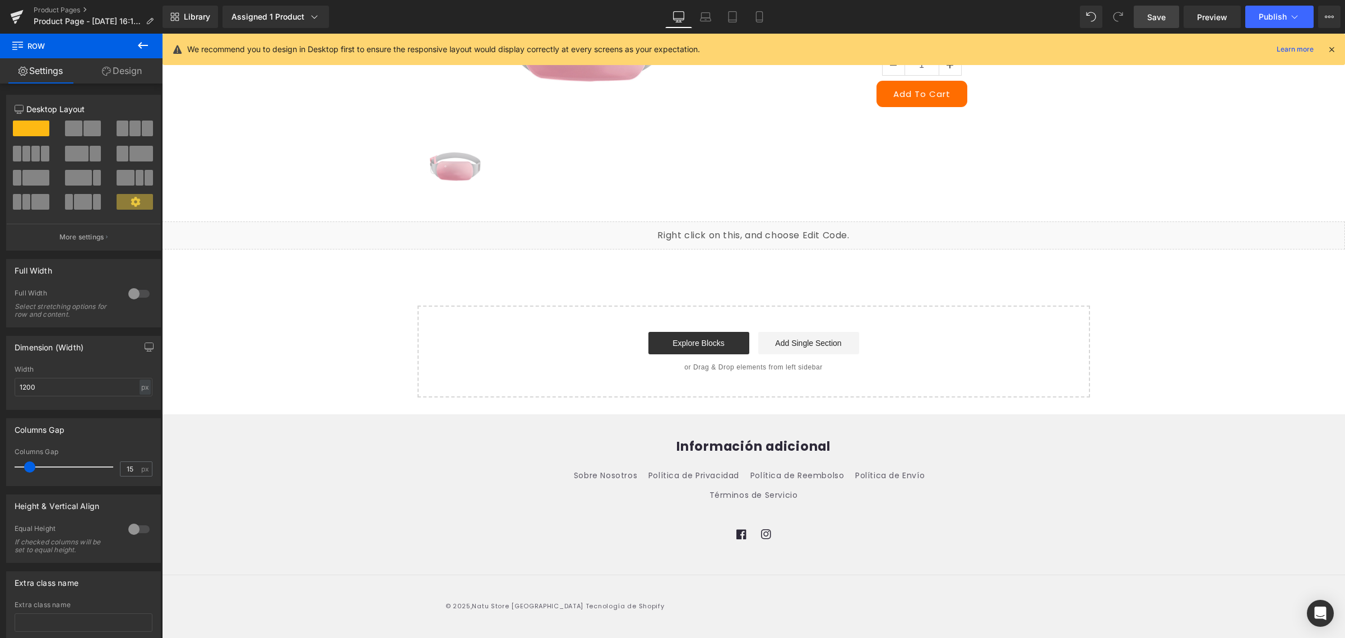
scroll to position [56, 0]
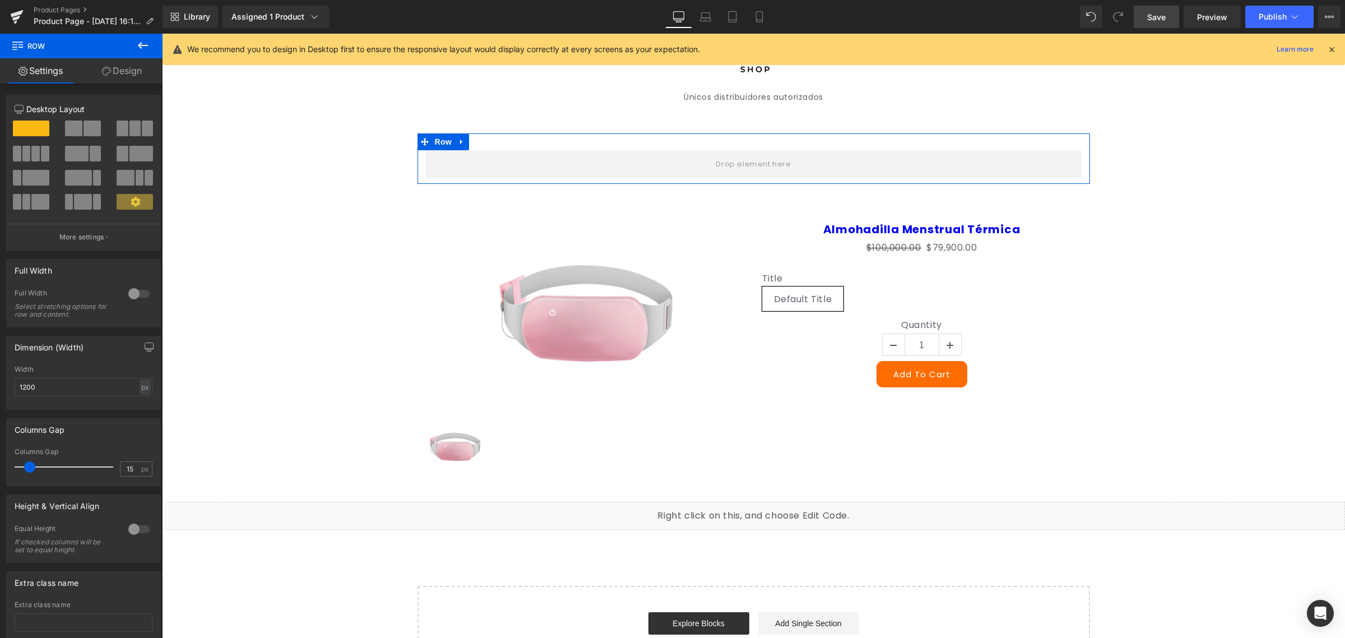
click at [136, 54] on button at bounding box center [142, 46] width 39 height 25
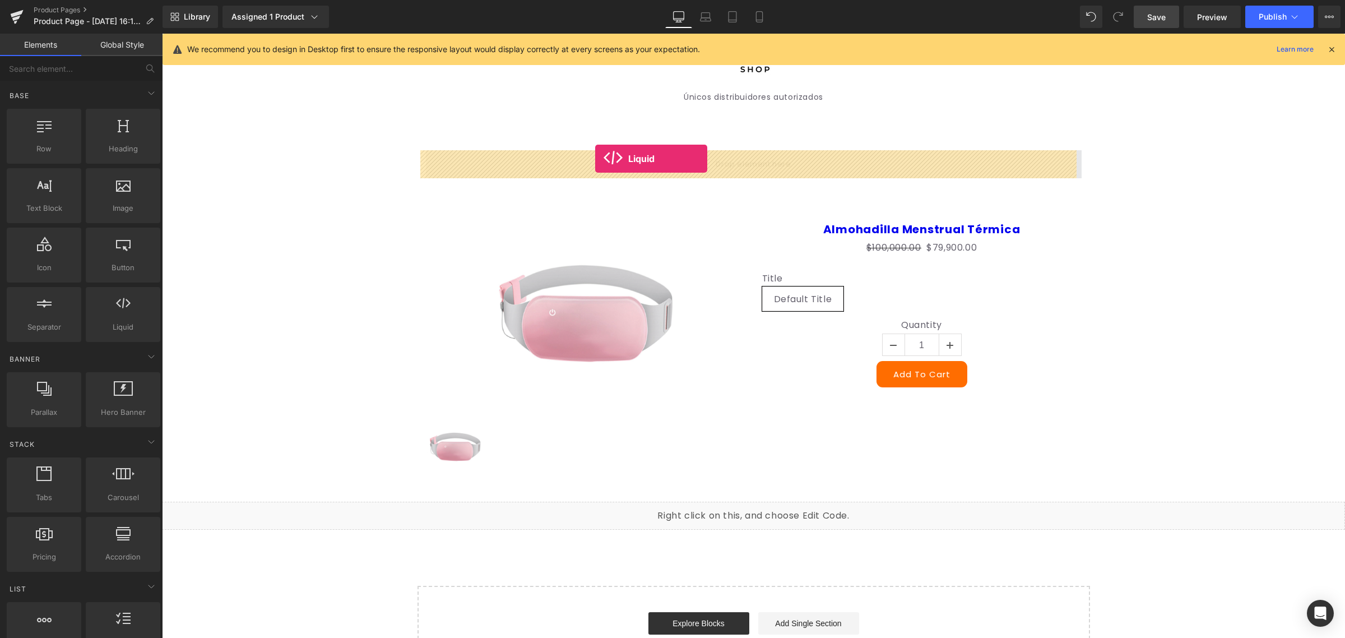
drag, startPoint x: 275, startPoint y: 372, endPoint x: 595, endPoint y: 159, distance: 384.5
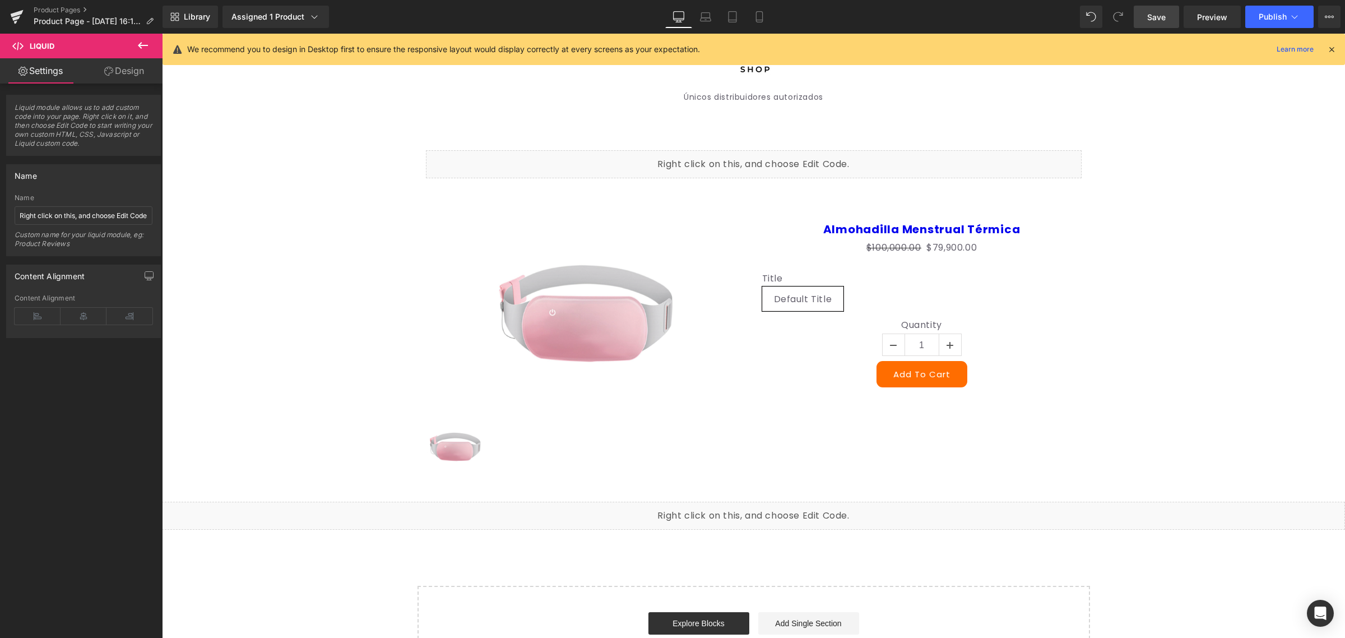
click at [142, 39] on icon at bounding box center [142, 45] width 13 height 13
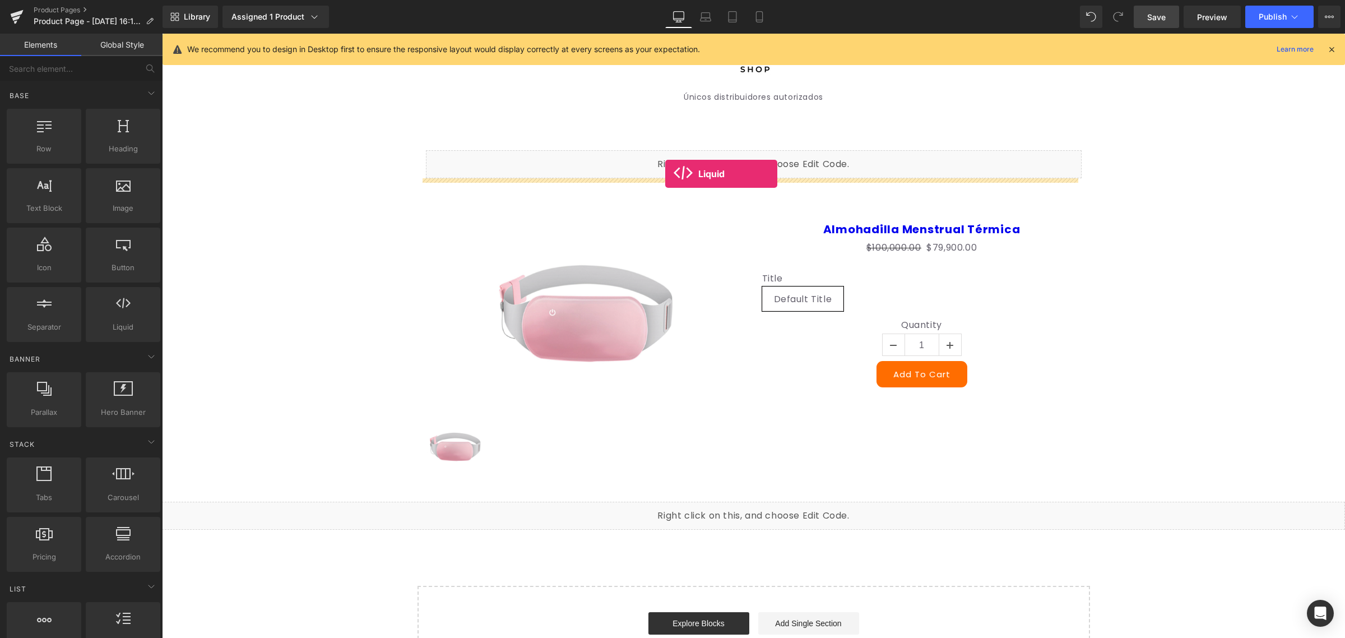
drag, startPoint x: 283, startPoint y: 343, endPoint x: 665, endPoint y: 174, distance: 418.7
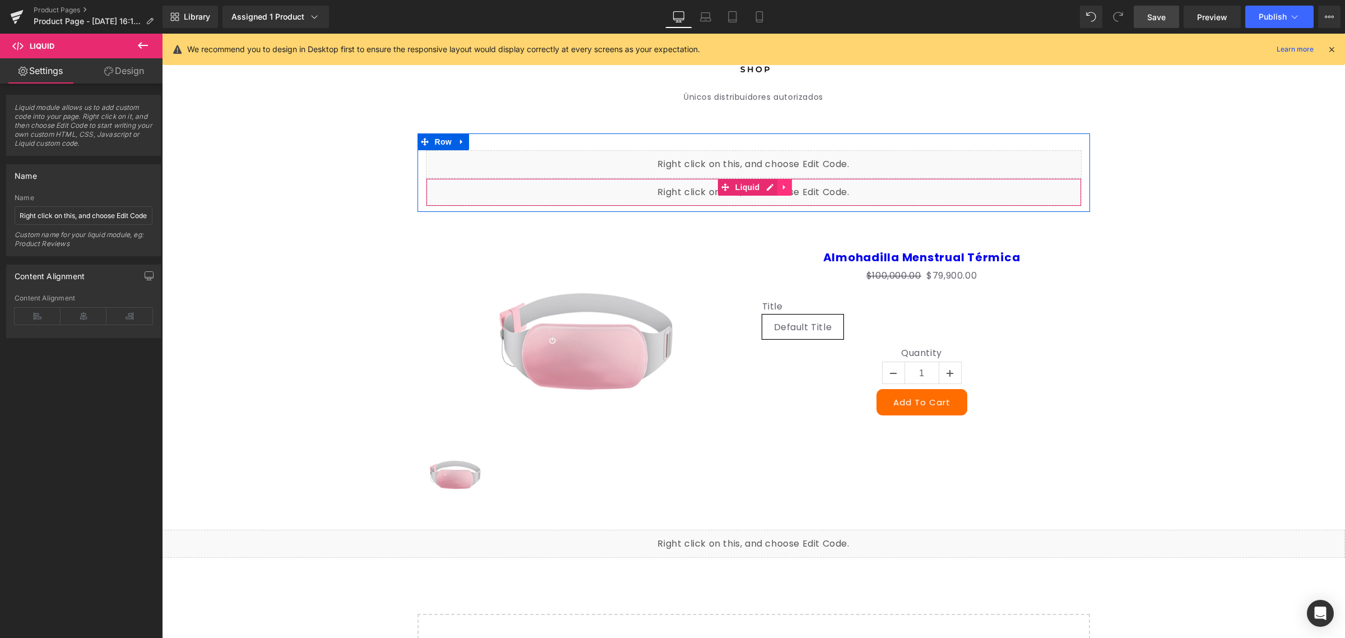
click at [783, 188] on link at bounding box center [785, 187] width 15 height 17
click at [785, 186] on link at bounding box center [792, 187] width 15 height 17
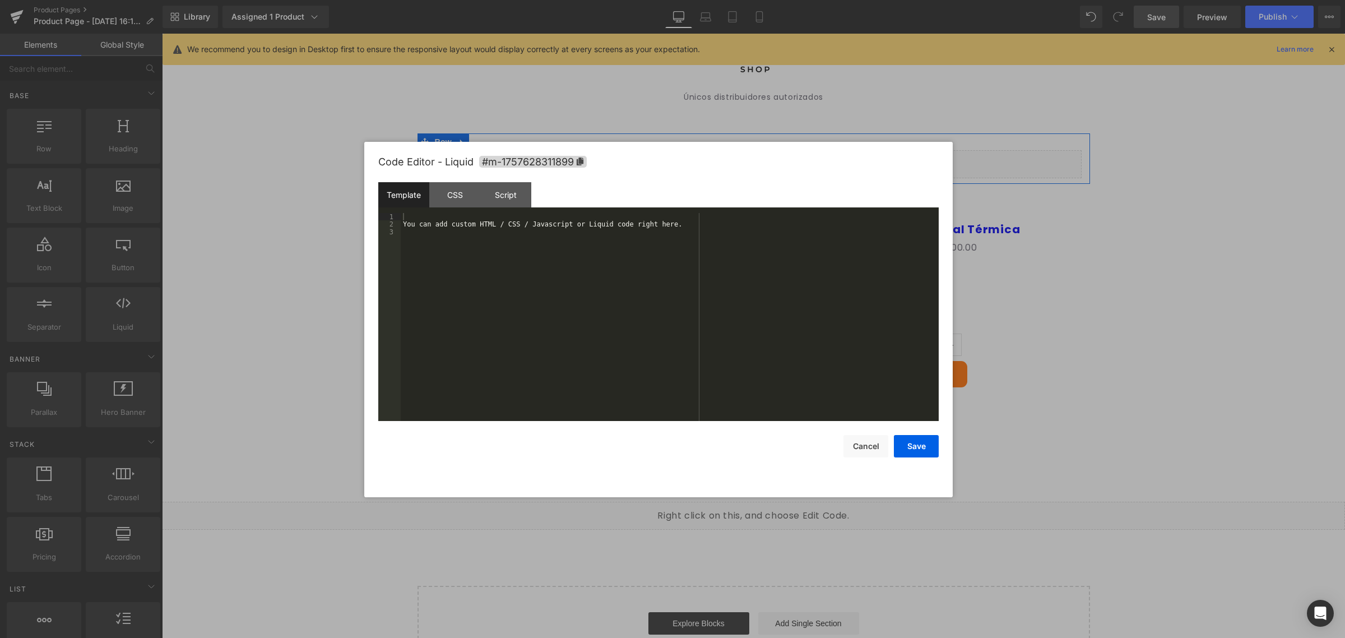
click at [760, 158] on div "Liquid" at bounding box center [754, 164] width 656 height 28
click at [402, 223] on div "You can add custom HTML / CSS / Javascript or Liquid code right here." at bounding box center [670, 325] width 538 height 224
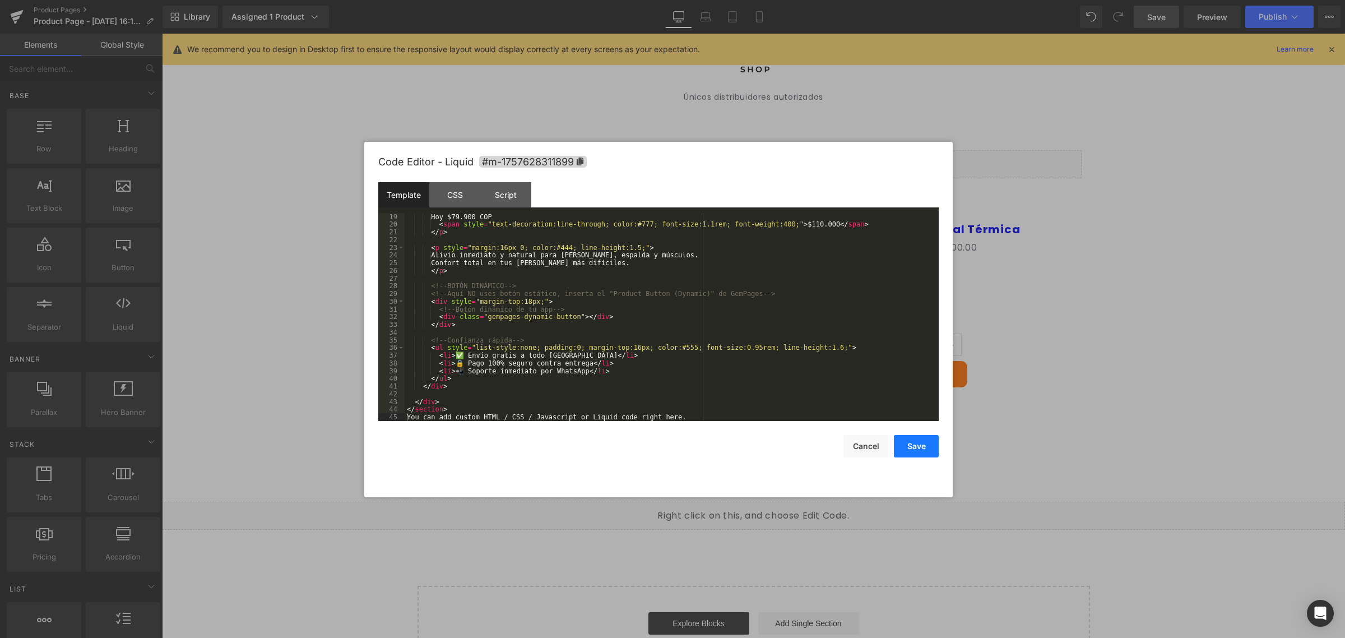
click at [929, 442] on button "Save" at bounding box center [916, 446] width 45 height 22
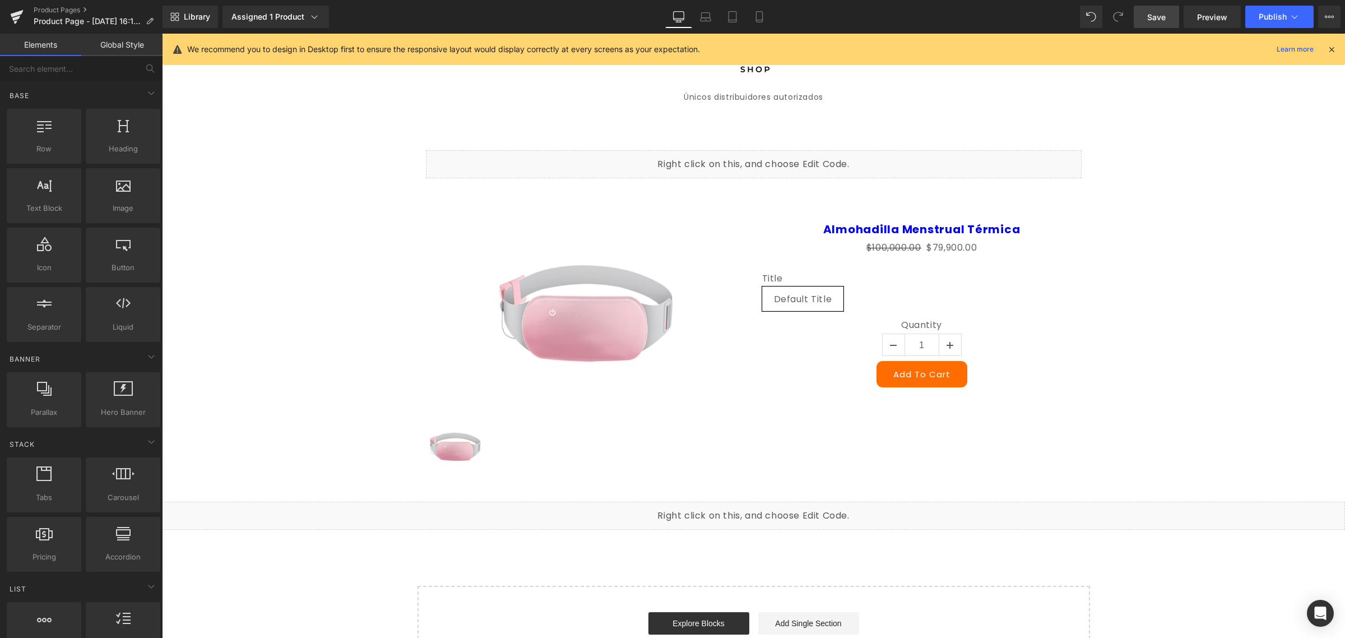
click at [1164, 20] on span "Save" at bounding box center [1157, 17] width 18 height 12
click at [1197, 17] on link "Preview" at bounding box center [1212, 17] width 57 height 22
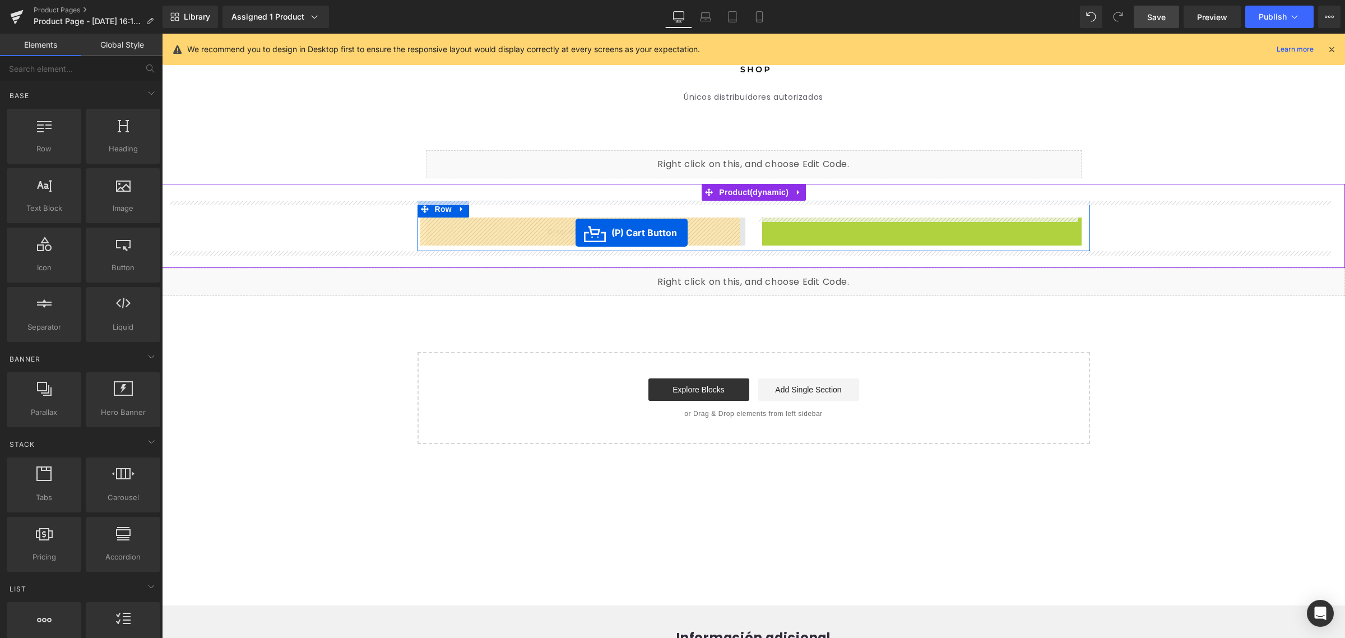
drag, startPoint x: 890, startPoint y: 228, endPoint x: 576, endPoint y: 233, distance: 314.5
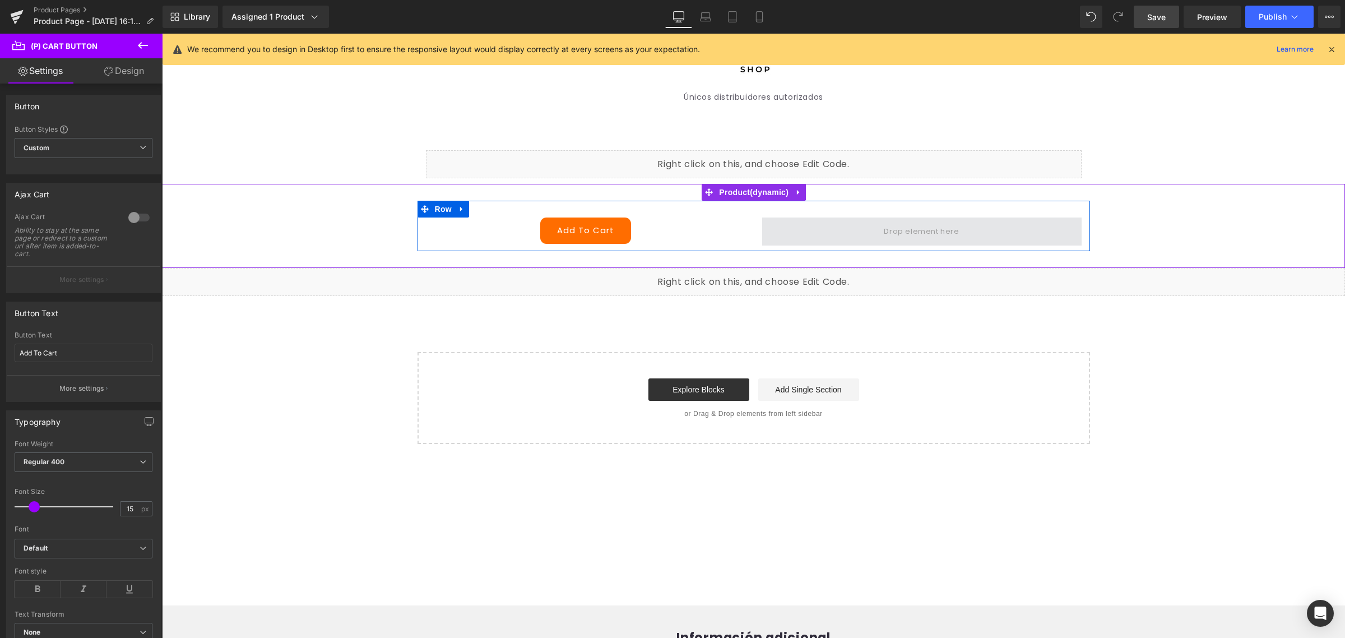
click at [884, 237] on span at bounding box center [921, 231] width 83 height 18
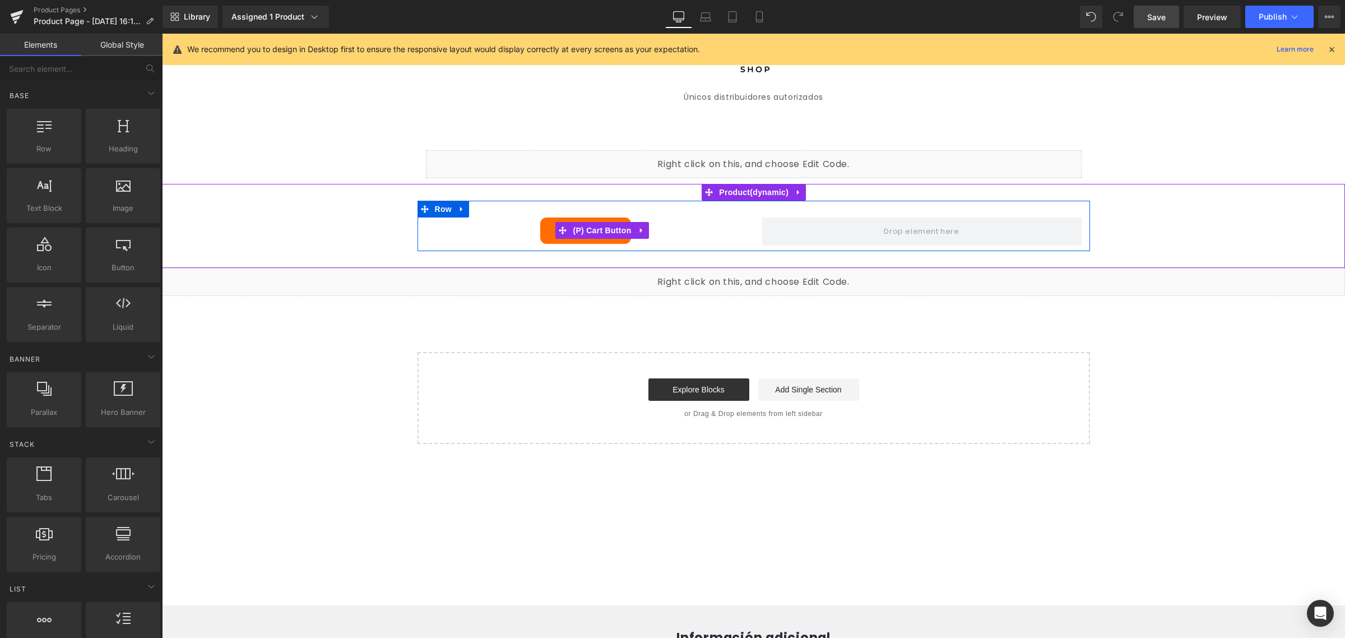
click at [691, 226] on div "Add To Cart" at bounding box center [586, 231] width 320 height 26
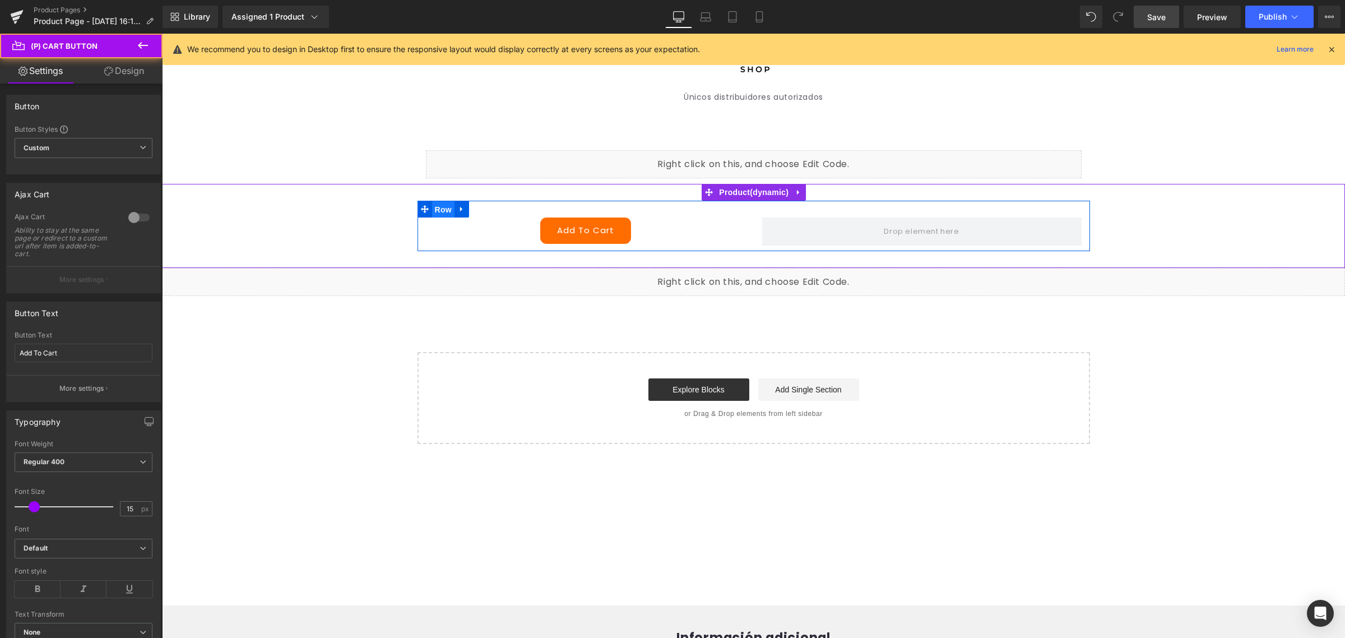
click at [432, 209] on span "Row" at bounding box center [443, 209] width 22 height 17
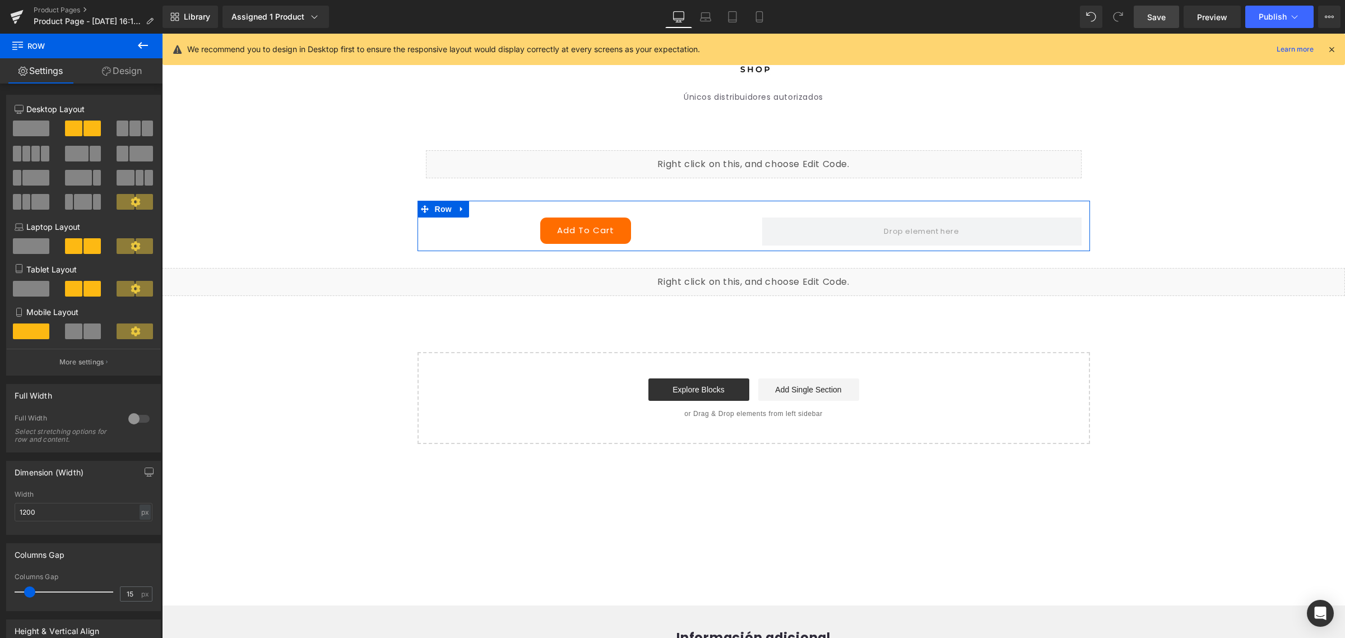
click at [21, 122] on span at bounding box center [31, 129] width 36 height 16
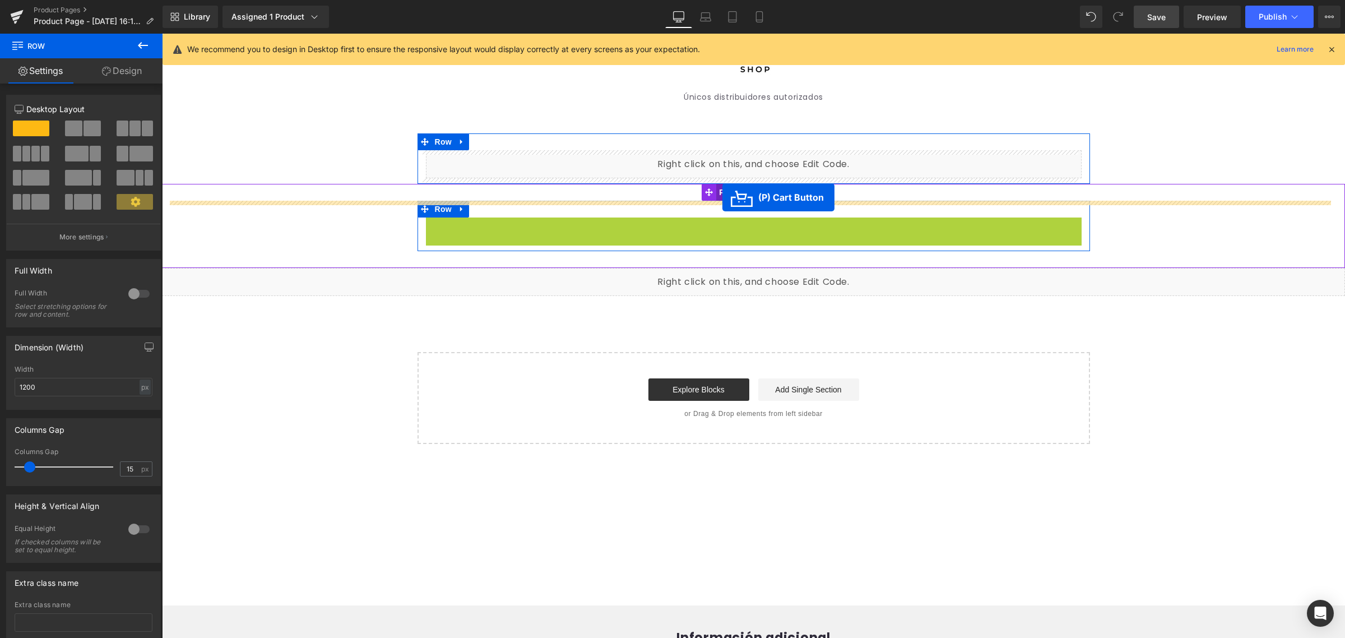
drag, startPoint x: 725, startPoint y: 219, endPoint x: 723, endPoint y: 197, distance: 21.5
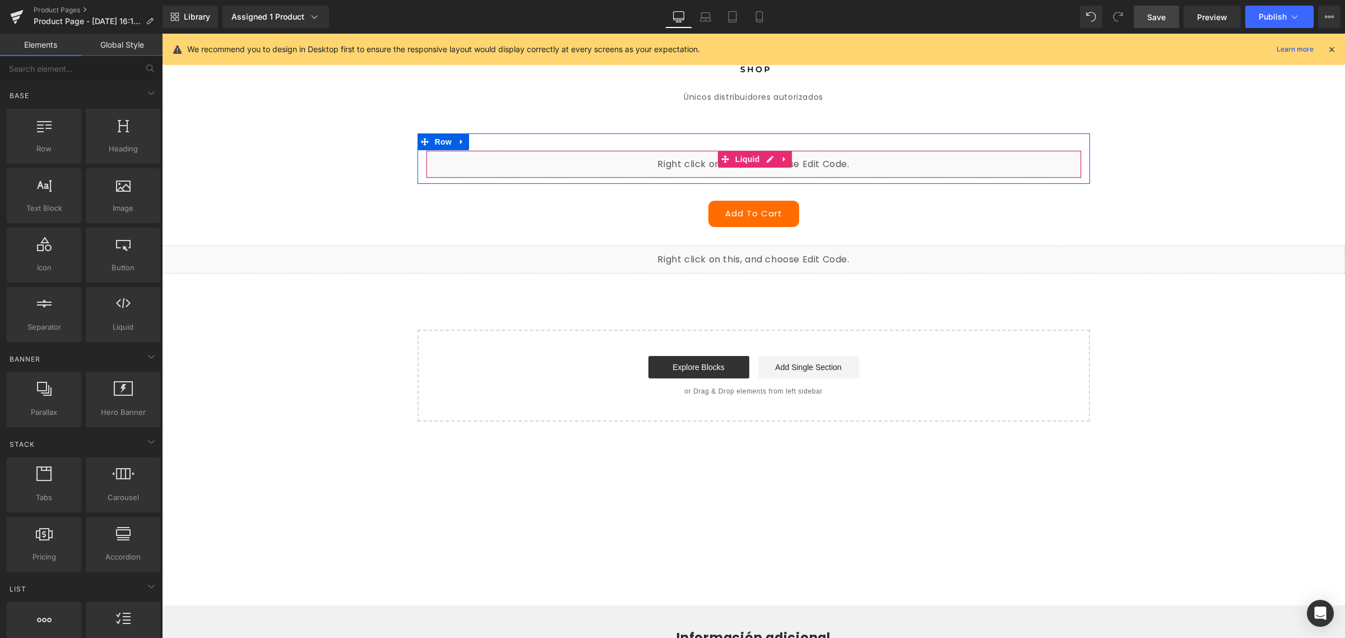
scroll to position [0, 0]
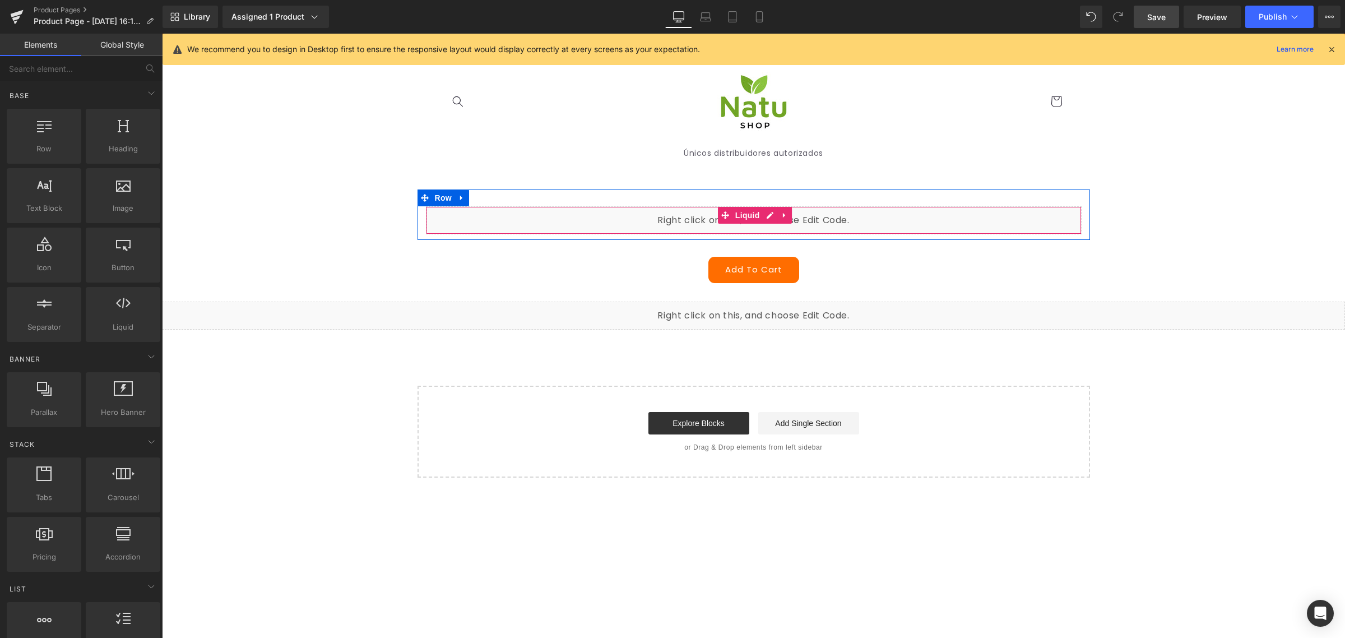
click at [761, 219] on div "Liquid" at bounding box center [754, 220] width 656 height 28
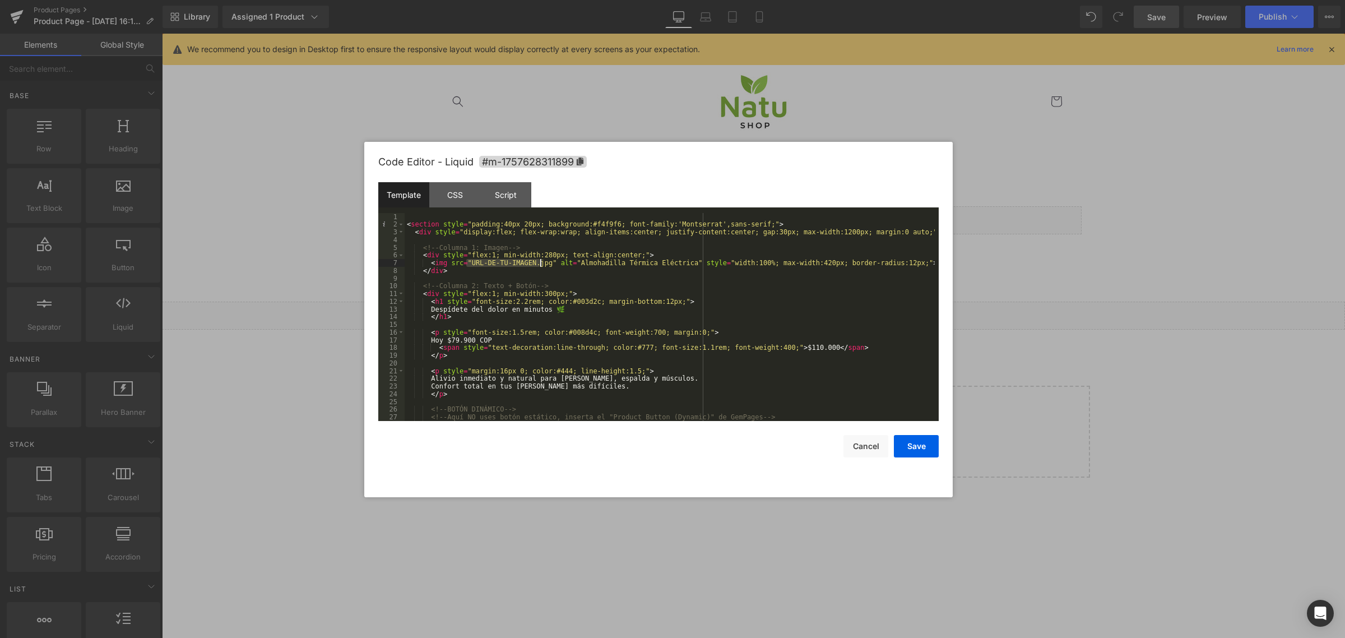
drag, startPoint x: 475, startPoint y: 264, endPoint x: 539, endPoint y: 267, distance: 64.5
click at [539, 266] on div "< section style = "padding:40px 20px; background:#f4f9f6; font-family:'Montserr…" at bounding box center [670, 325] width 530 height 224
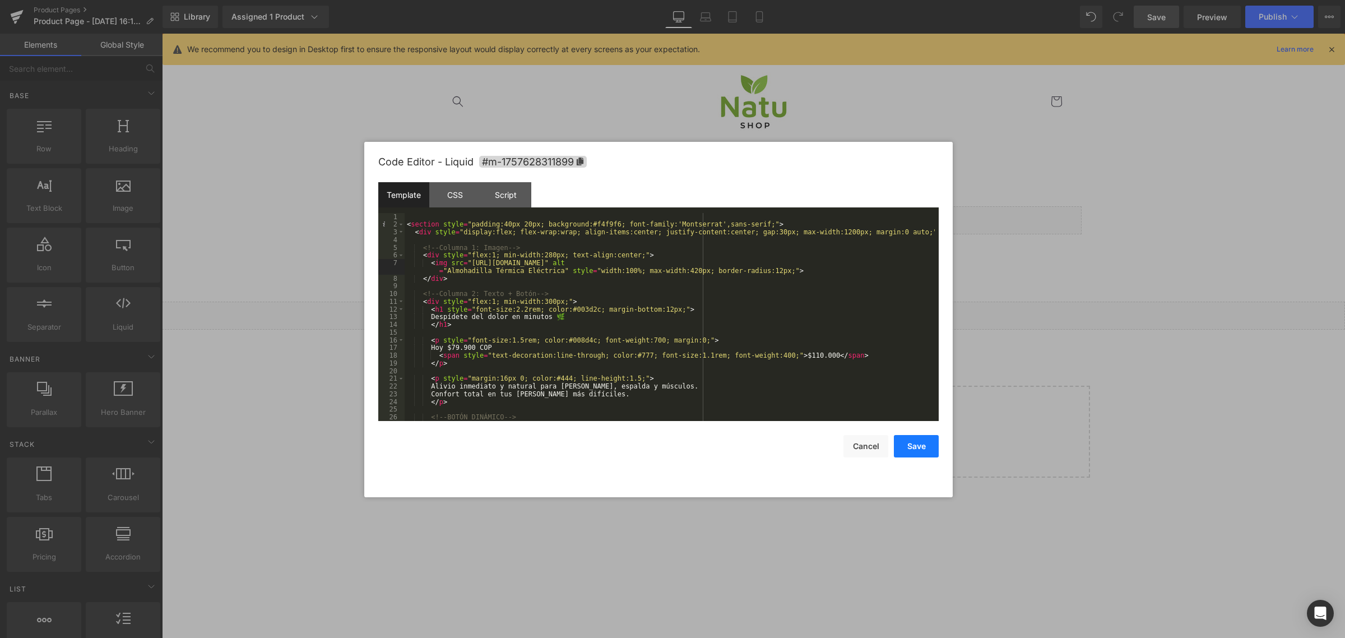
click at [907, 448] on button "Save" at bounding box center [916, 446] width 45 height 22
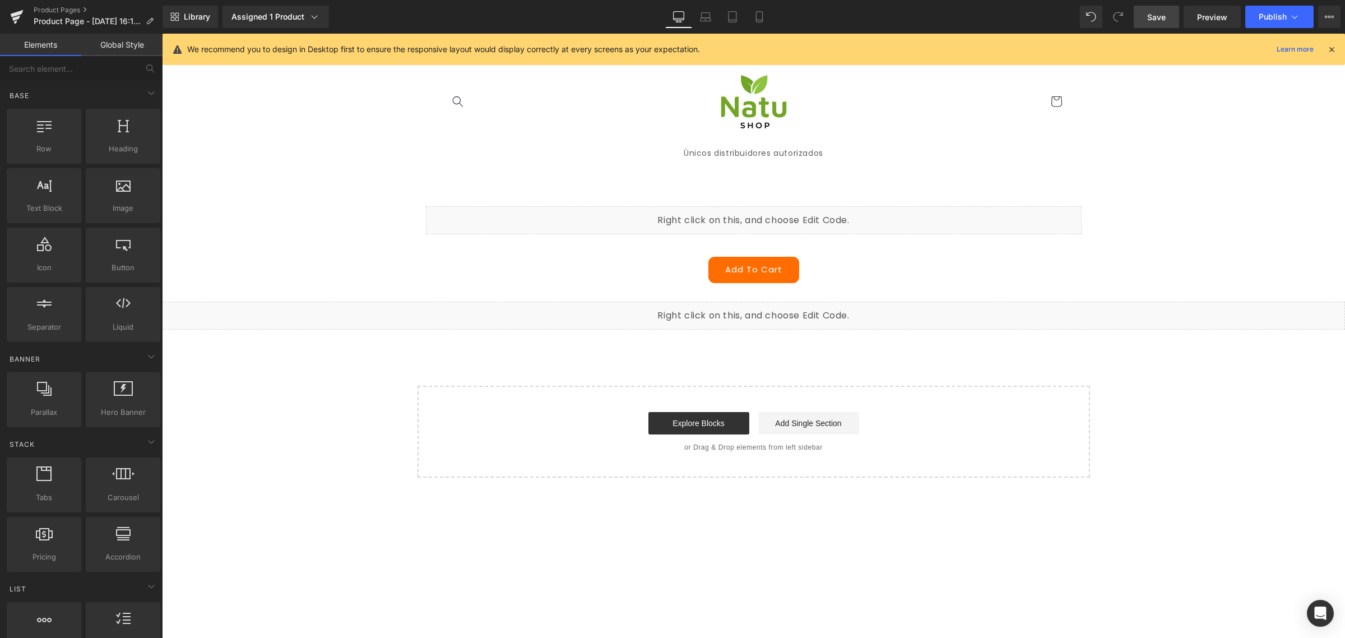
click at [1148, 26] on link "Save" at bounding box center [1156, 17] width 45 height 22
click at [1204, 18] on span "Preview" at bounding box center [1212, 17] width 30 height 12
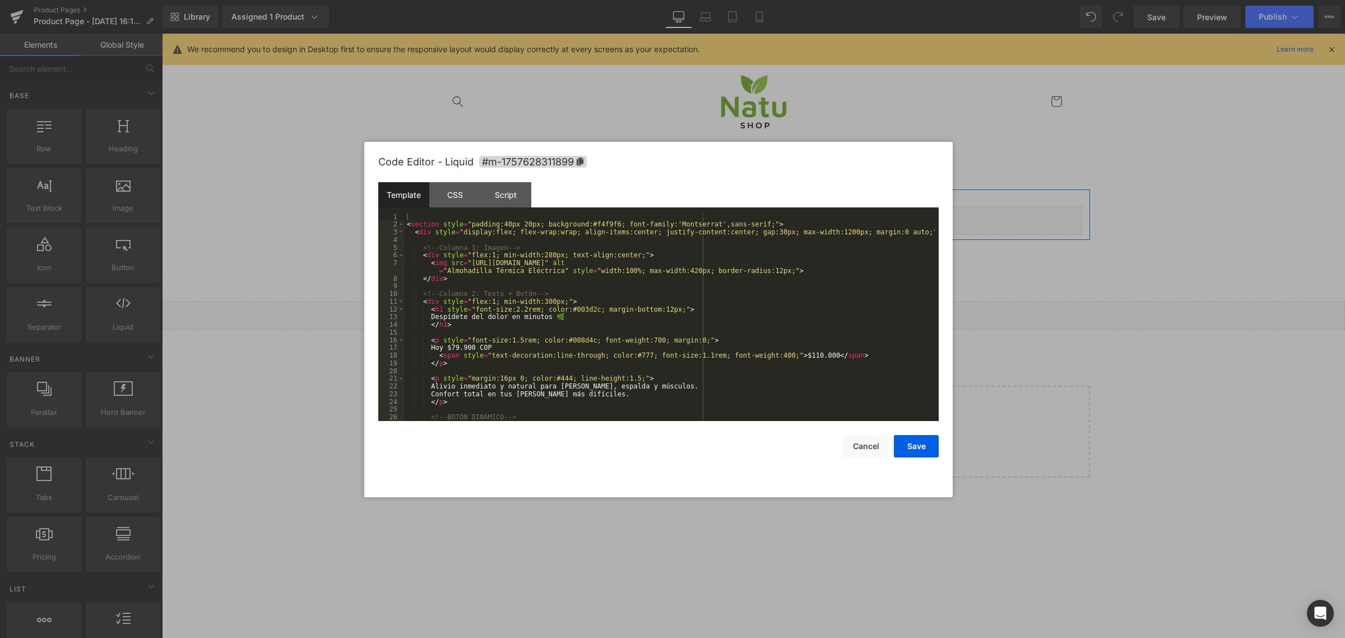
click at [756, 214] on div "Liquid" at bounding box center [754, 220] width 656 height 28
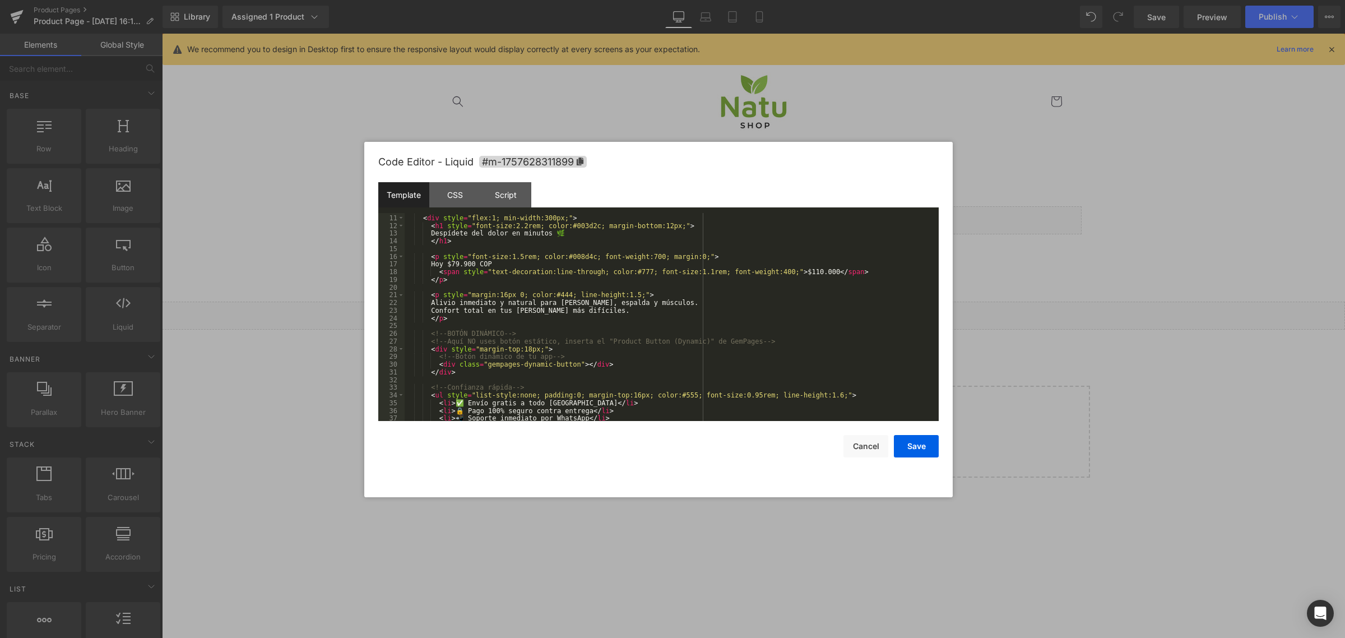
scroll to position [138, 0]
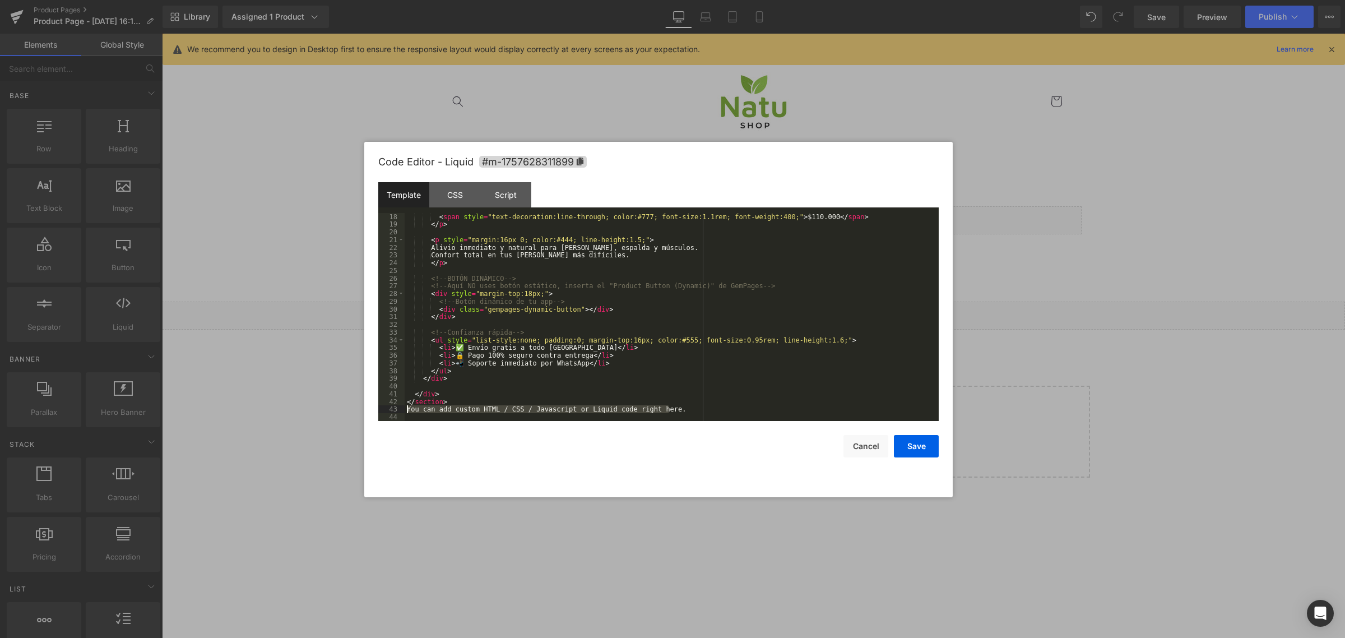
drag, startPoint x: 674, startPoint y: 411, endPoint x: 318, endPoint y: 407, distance: 356.6
click at [318, 407] on body "(P) Cart Button You are previewing how the will restyle your page. You can not …" at bounding box center [672, 319] width 1345 height 638
click at [928, 445] on button "Save" at bounding box center [916, 446] width 45 height 22
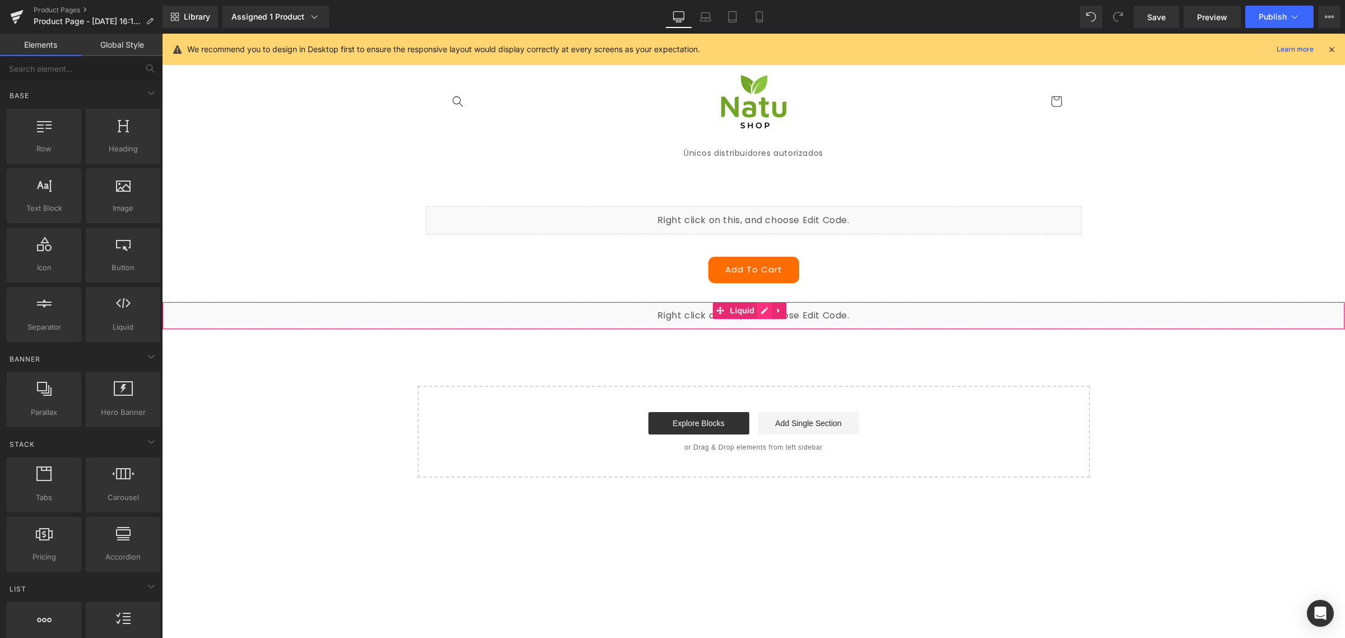
click at [766, 309] on div "Liquid" at bounding box center [753, 316] width 1183 height 28
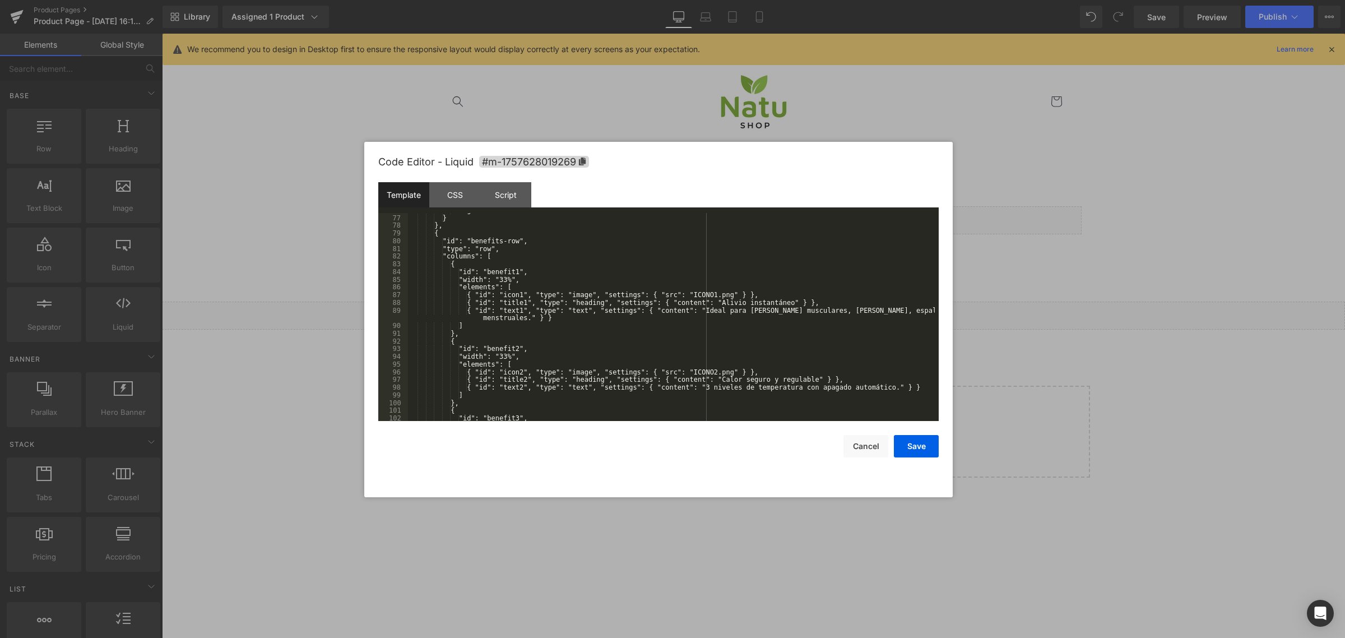
scroll to position [584, 0]
click at [1089, 364] on div at bounding box center [672, 319] width 1345 height 638
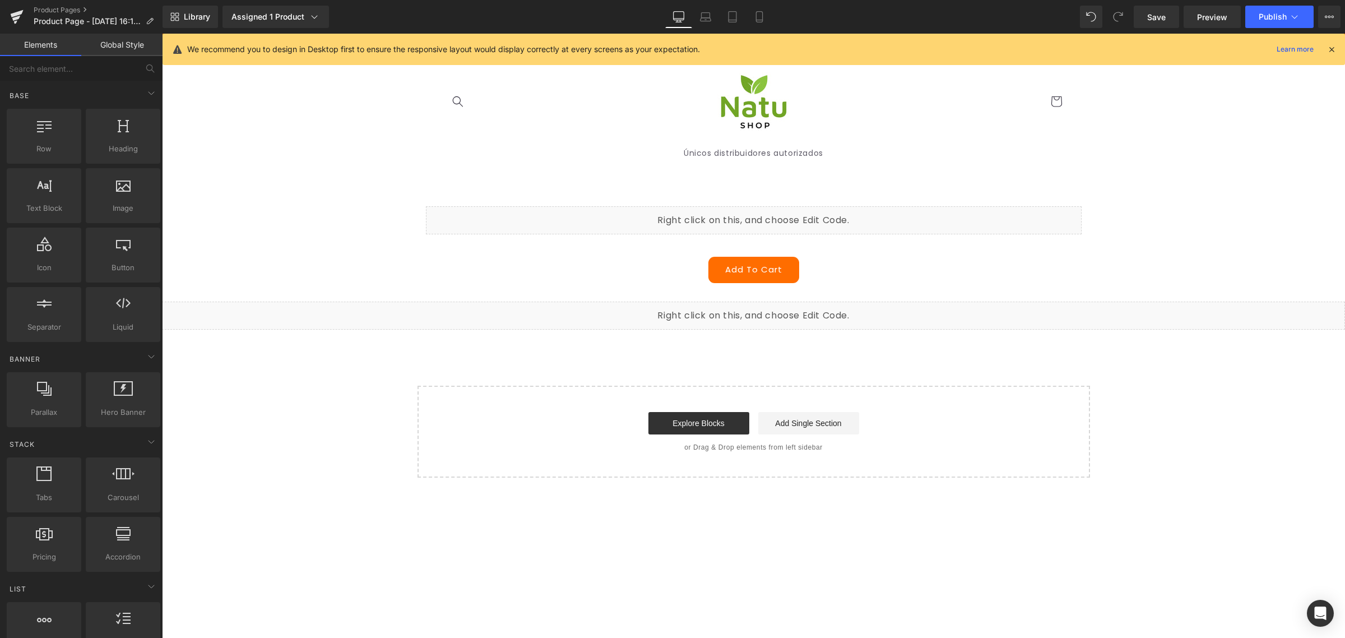
click at [764, 312] on div "Liquid" at bounding box center [753, 316] width 1183 height 28
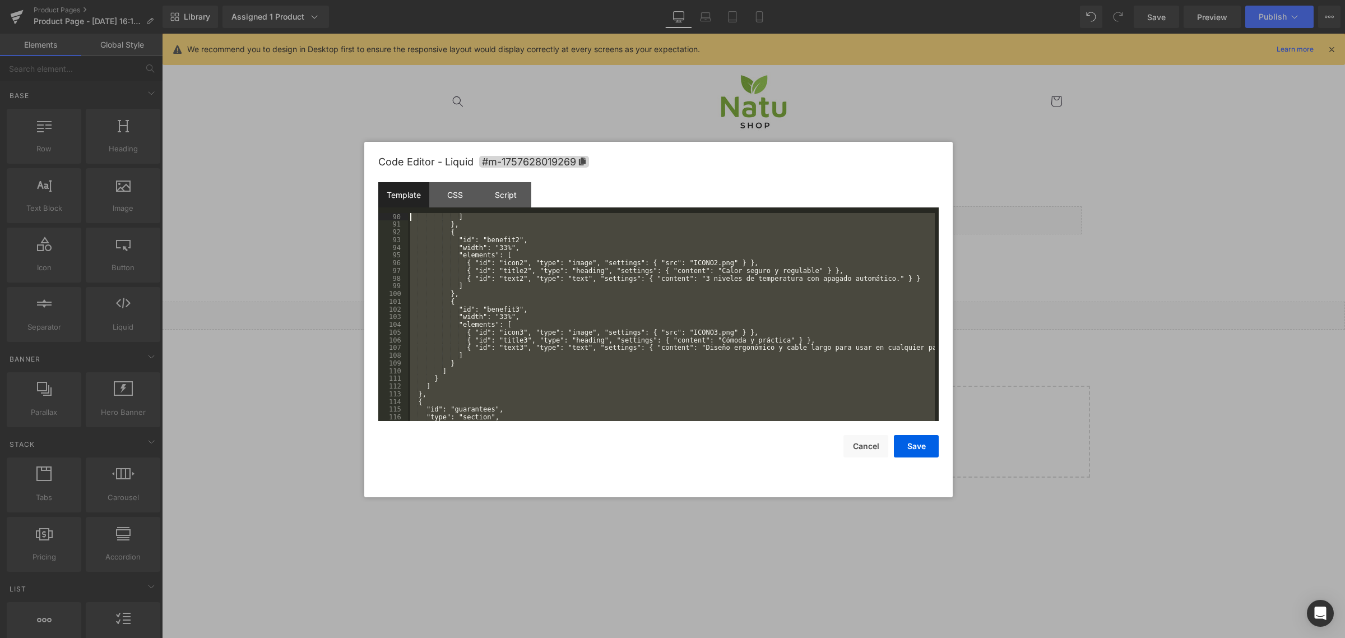
scroll to position [0, 0]
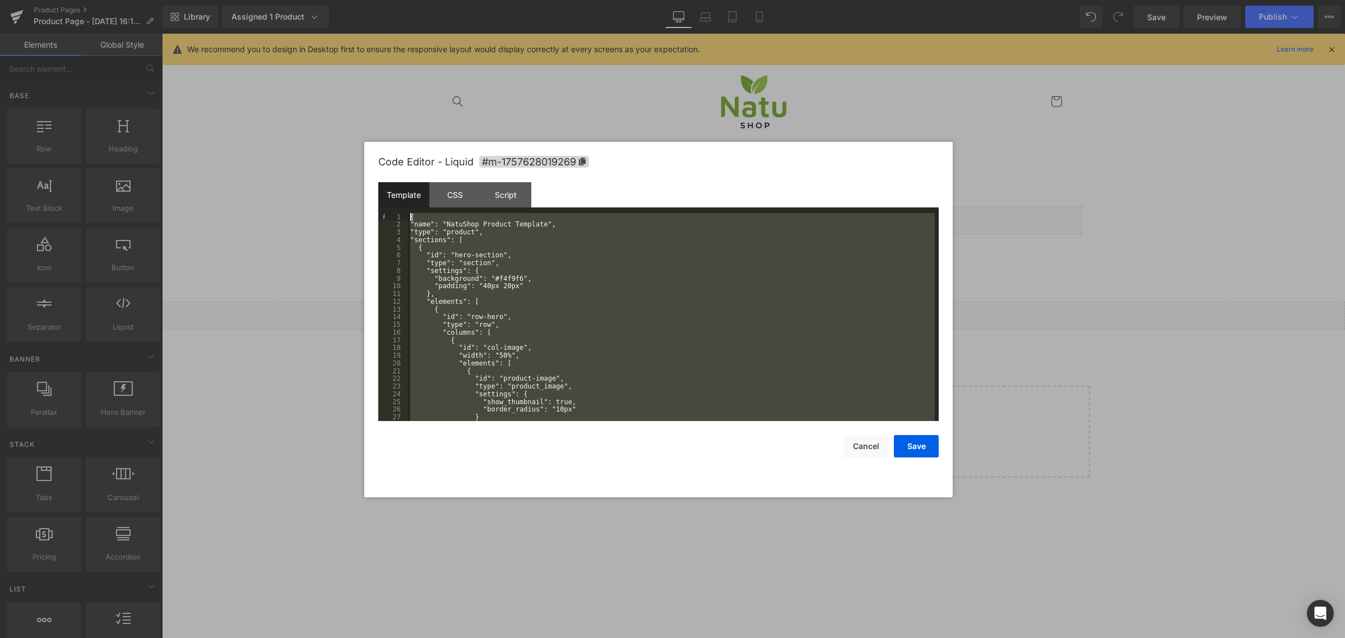
drag, startPoint x: 460, startPoint y: 417, endPoint x: 307, endPoint y: 75, distance: 374.7
click at [307, 75] on body "(P) Cart Button You are previewing how the will restyle your page. You can not …" at bounding box center [672, 319] width 1345 height 638
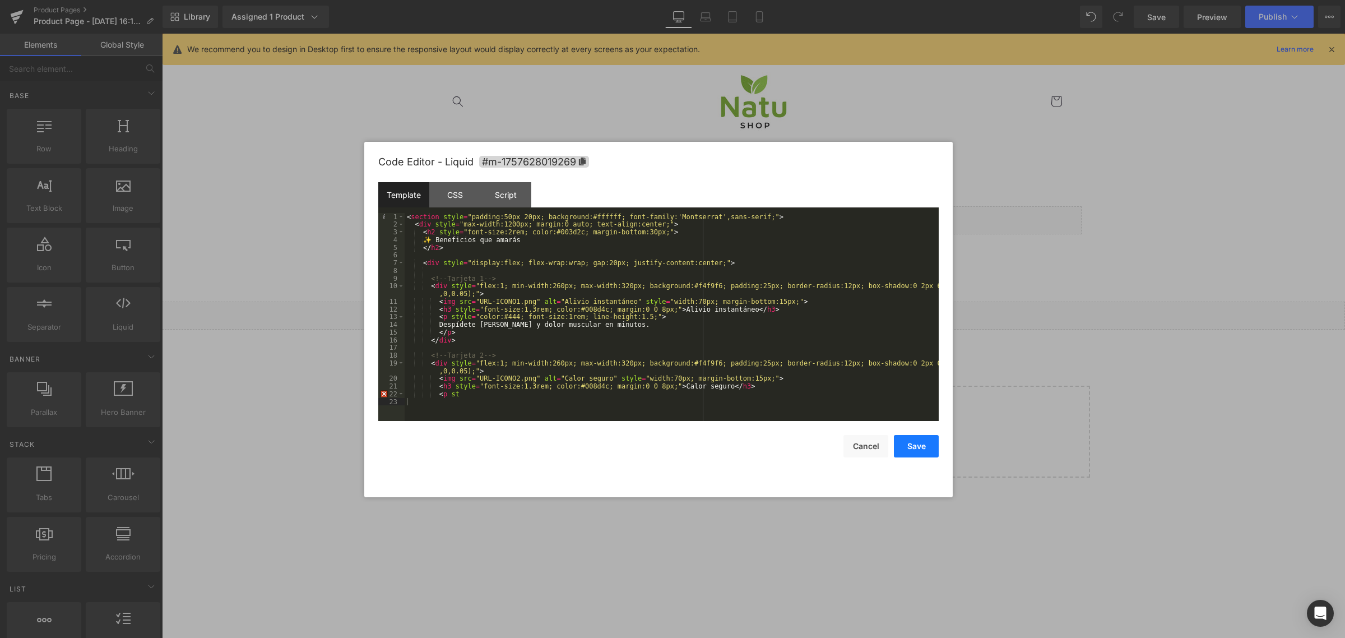
click at [921, 450] on button "Save" at bounding box center [916, 446] width 45 height 22
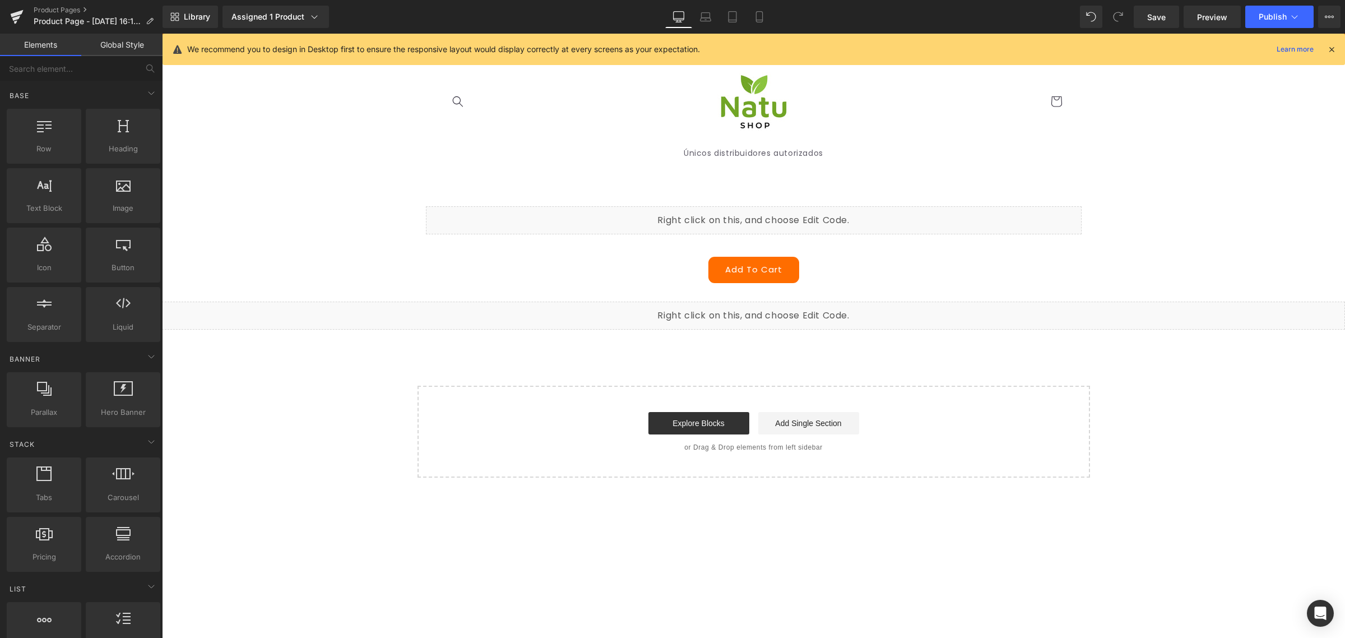
drag, startPoint x: 1162, startPoint y: 15, endPoint x: 1135, endPoint y: 39, distance: 36.1
click at [1163, 15] on span "Save" at bounding box center [1157, 17] width 18 height 12
click at [1225, 15] on span "Preview" at bounding box center [1212, 17] width 30 height 12
